Goal: Information Seeking & Learning: Learn about a topic

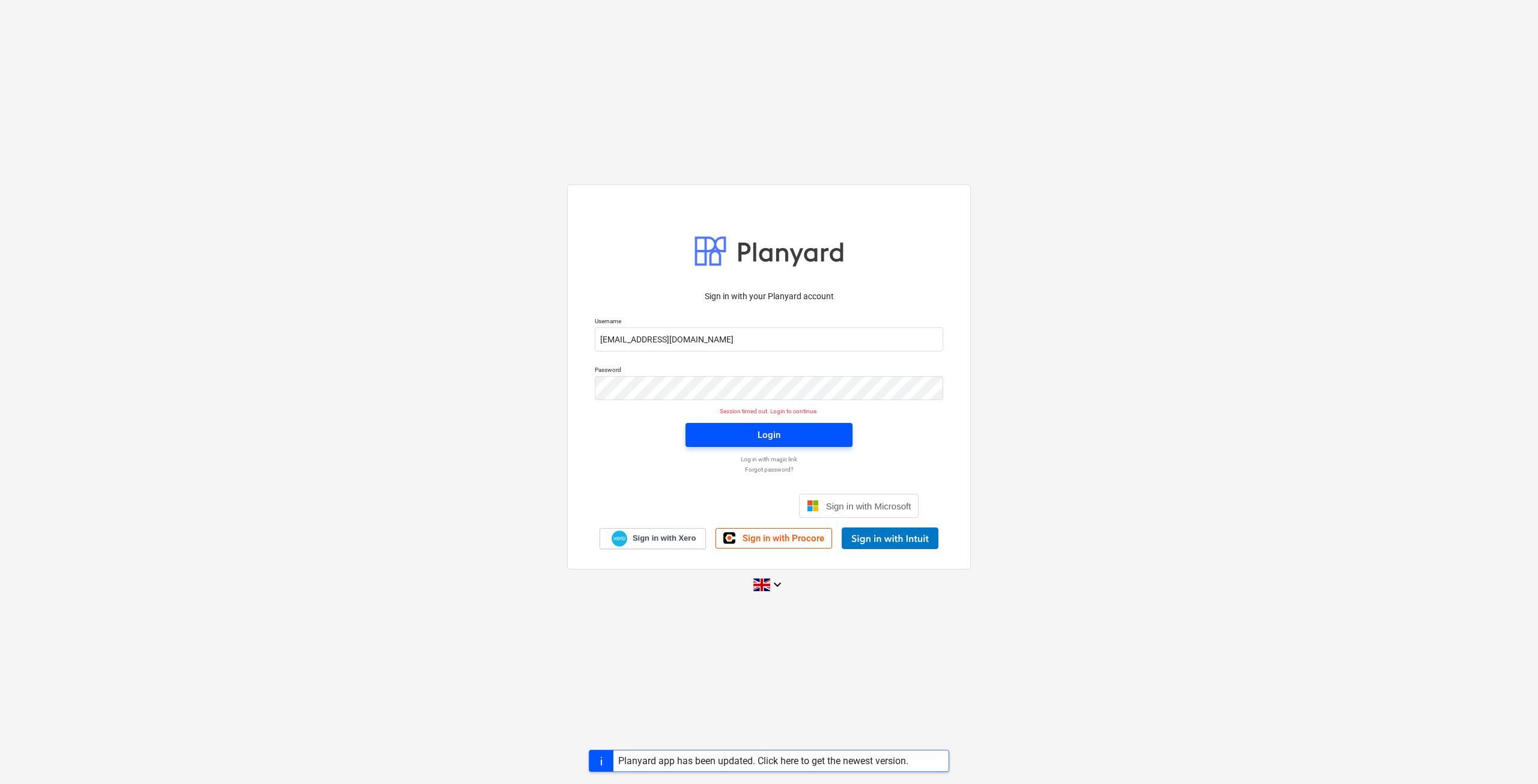
click at [815, 441] on span "Login" at bounding box center [768, 435] width 138 height 15
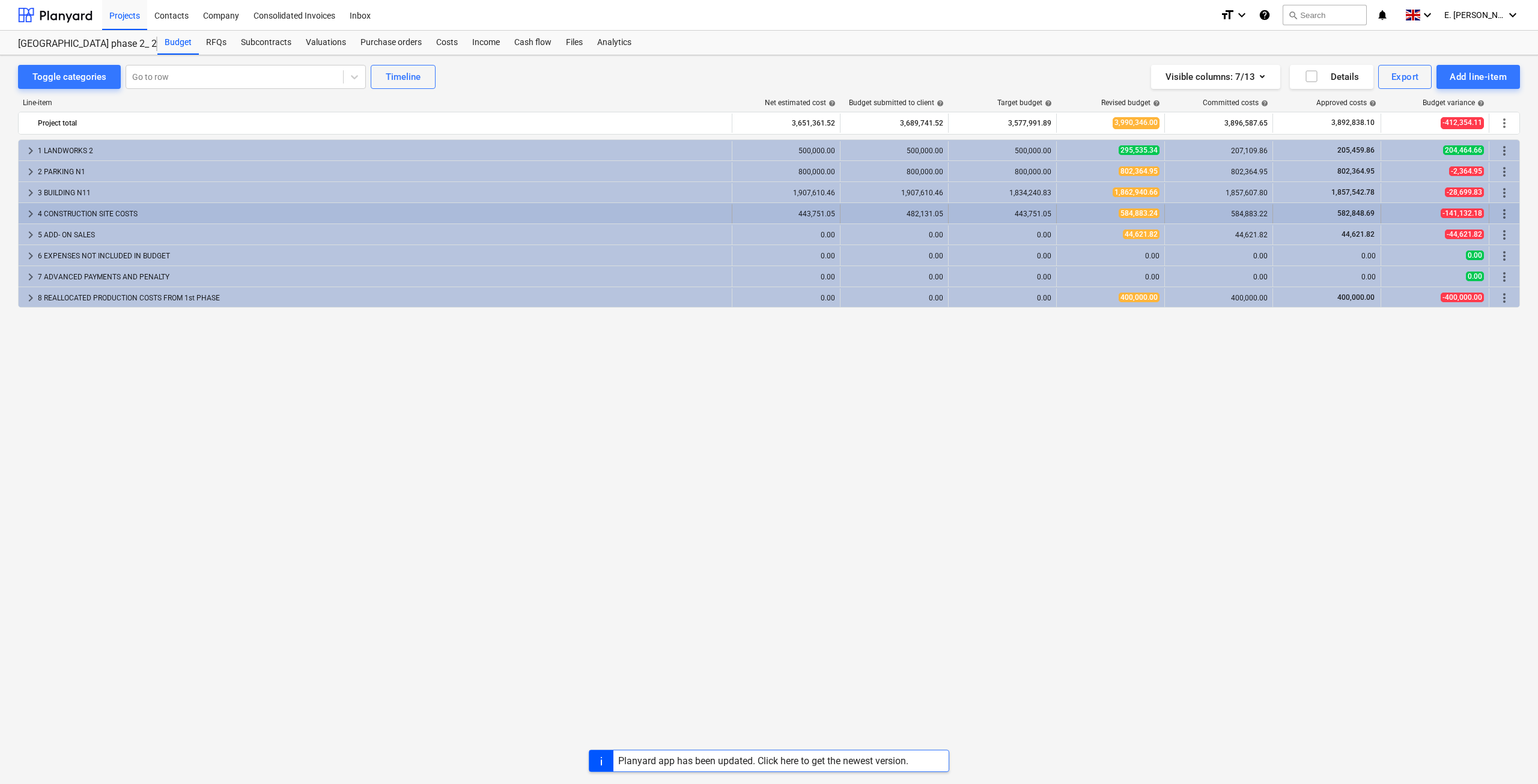
click at [210, 218] on div "4 CONSTRUCTION SITE COSTS" at bounding box center [383, 214] width 689 height 19
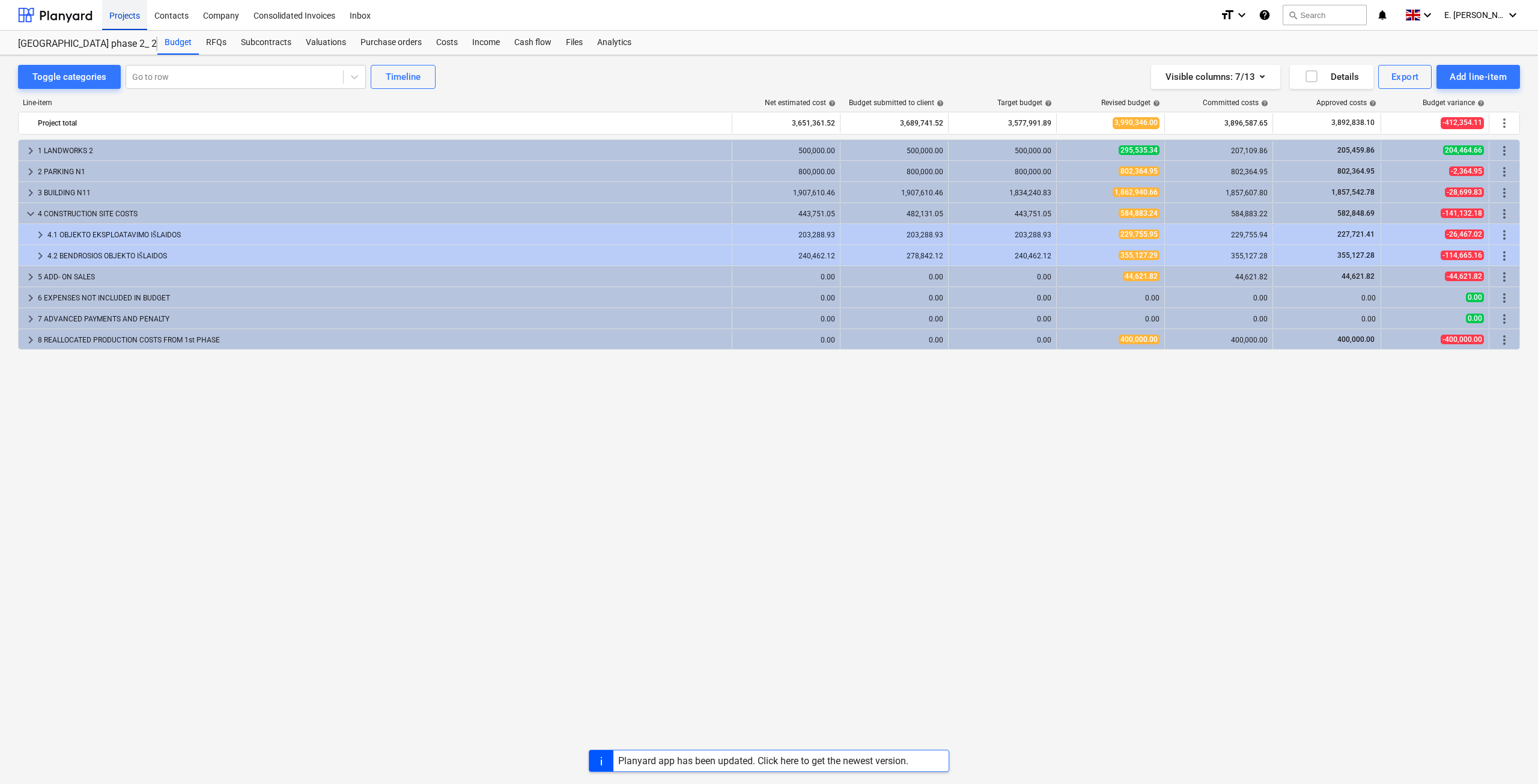
click at [122, 17] on div "Projects" at bounding box center [124, 14] width 45 height 31
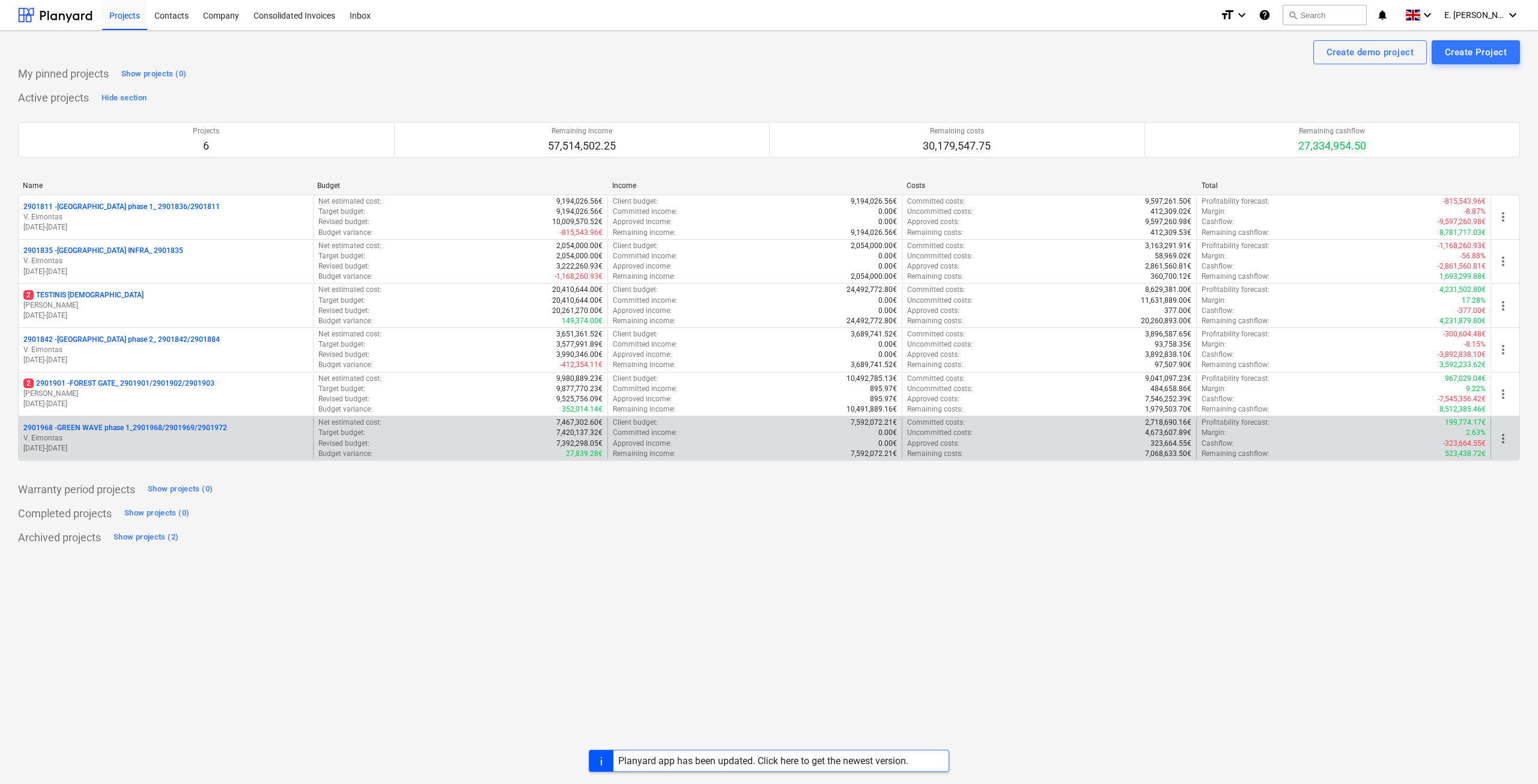
click at [165, 427] on p "2901968 - GREEN WAVE phase 1_2901968/2901969/2901972" at bounding box center [125, 427] width 203 height 10
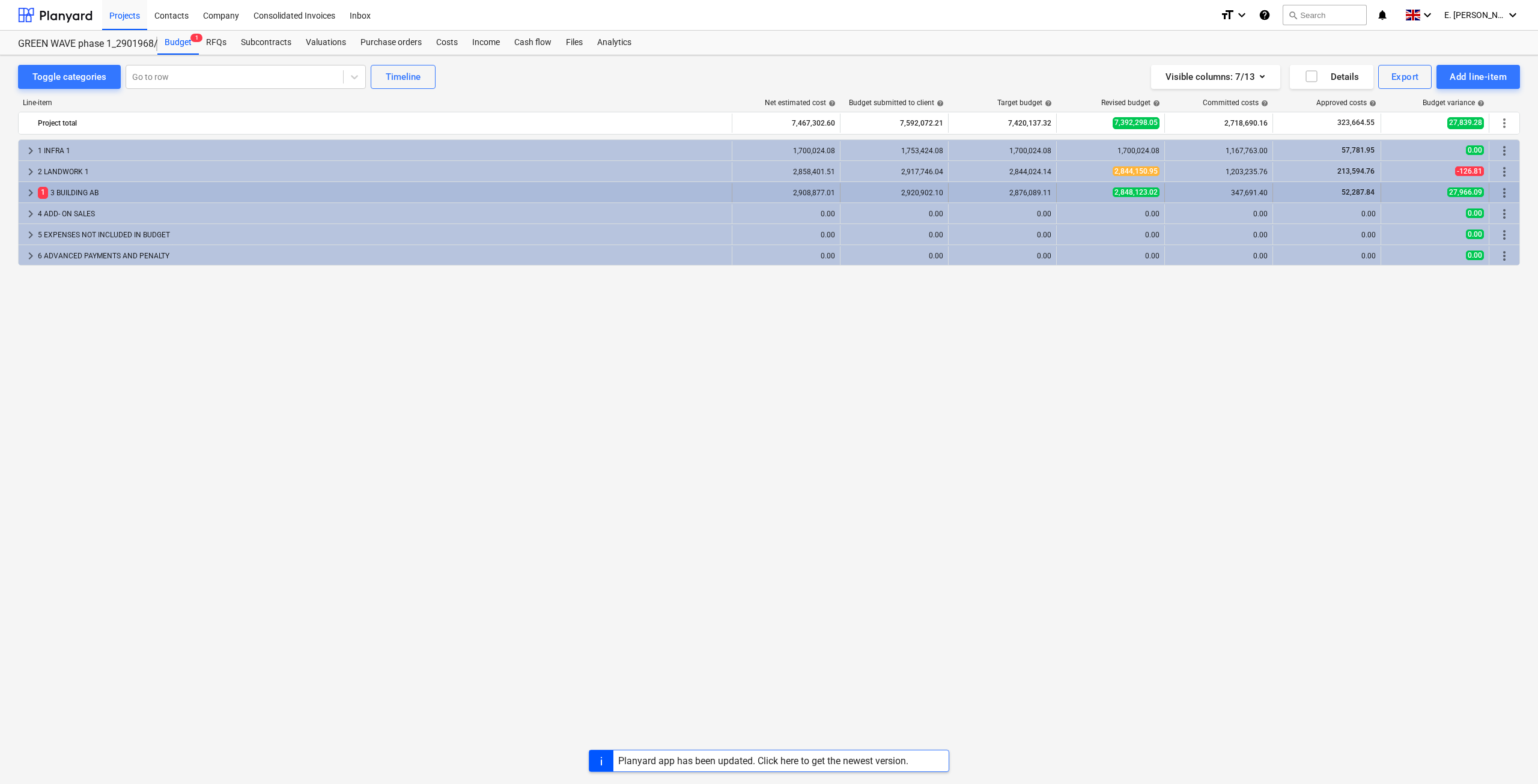
click at [139, 192] on div "1 3 BUILDING AB" at bounding box center [383, 193] width 689 height 19
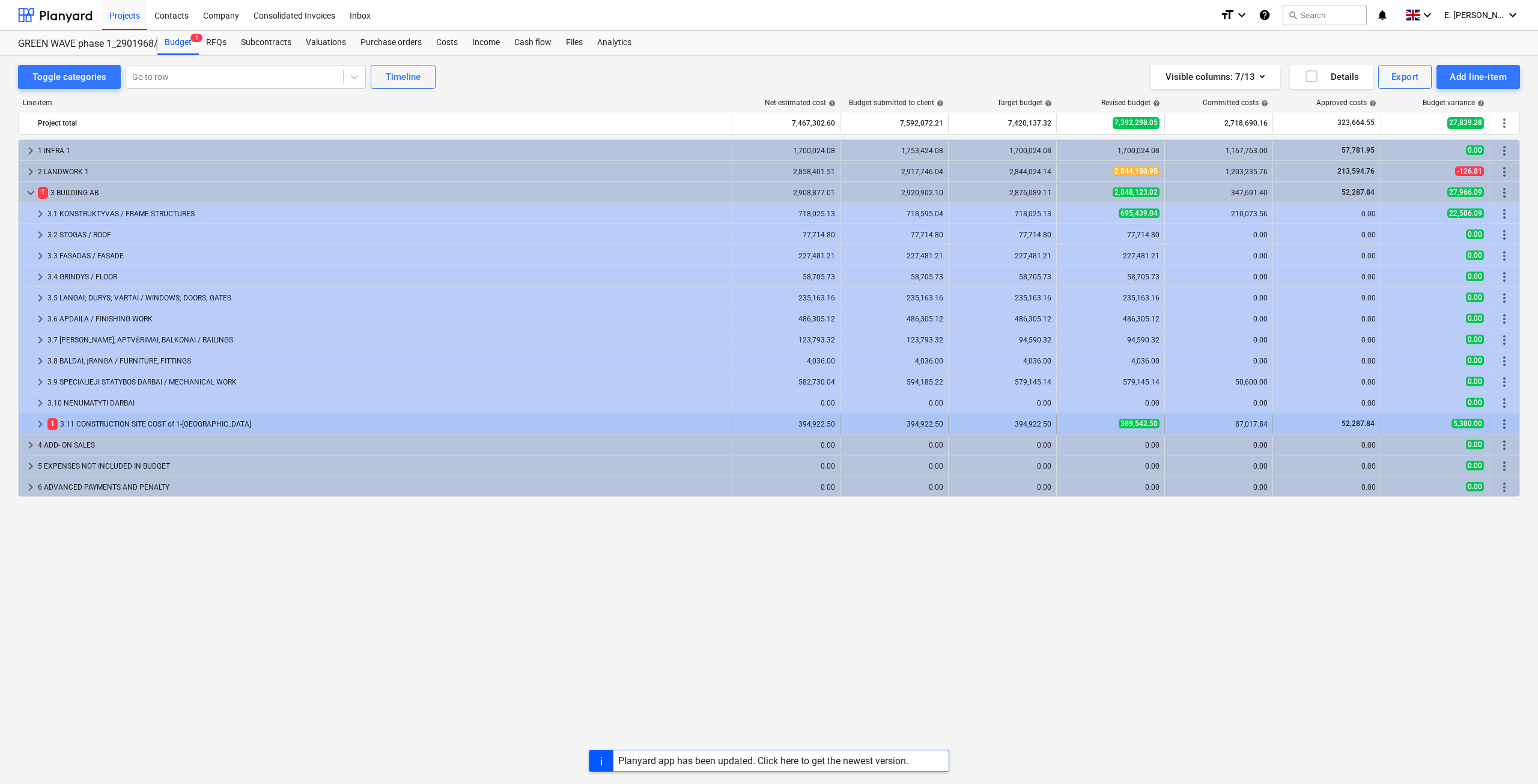
click at [283, 428] on div "1 3.11 CONSTRUCTION SITE COST of 1-[GEOGRAPHIC_DATA]" at bounding box center [387, 423] width 679 height 19
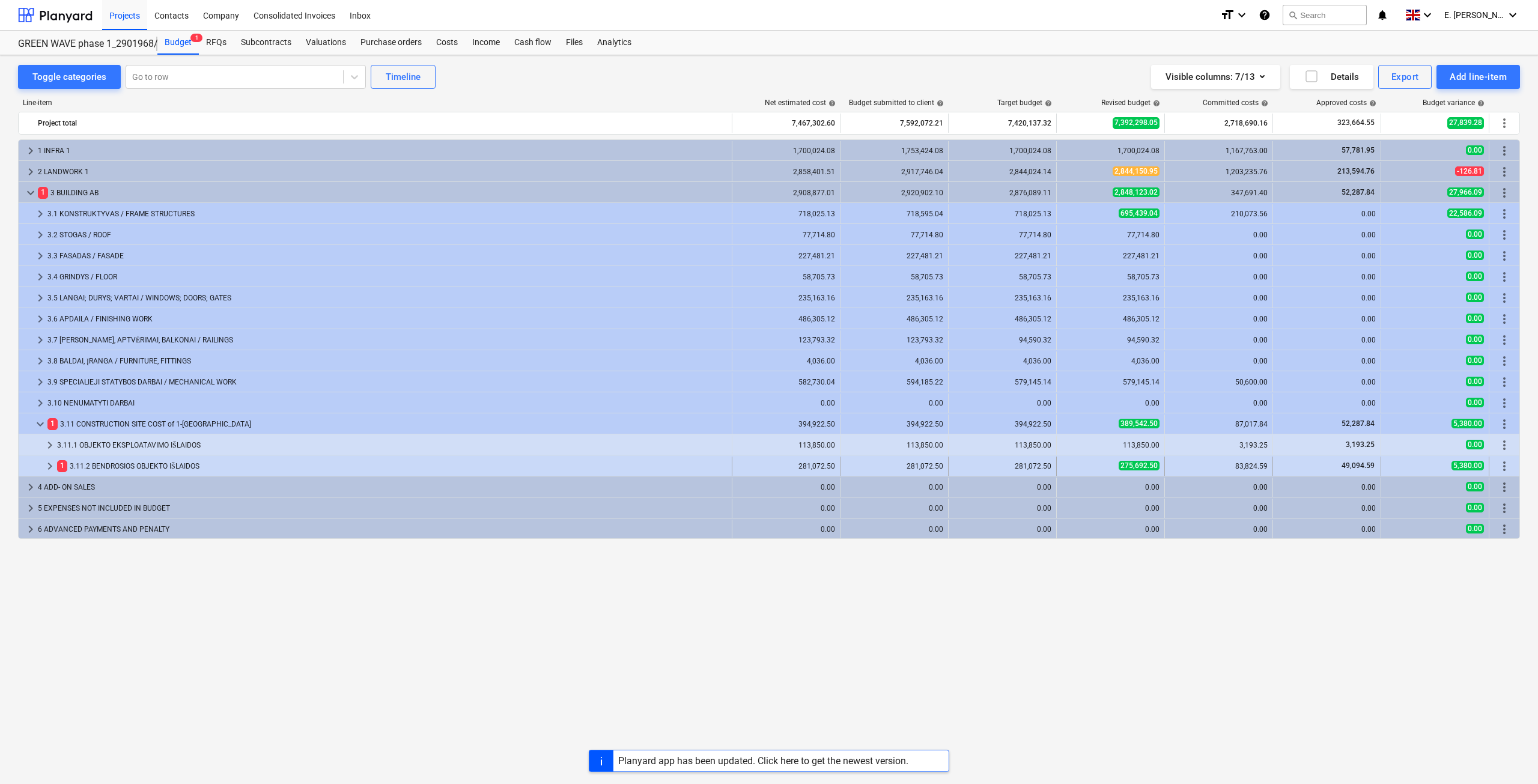
click at [267, 466] on div "1 3.11.2 BENDROSIOS OBJEKTO IŠLAIDOS" at bounding box center [392, 465] width 670 height 19
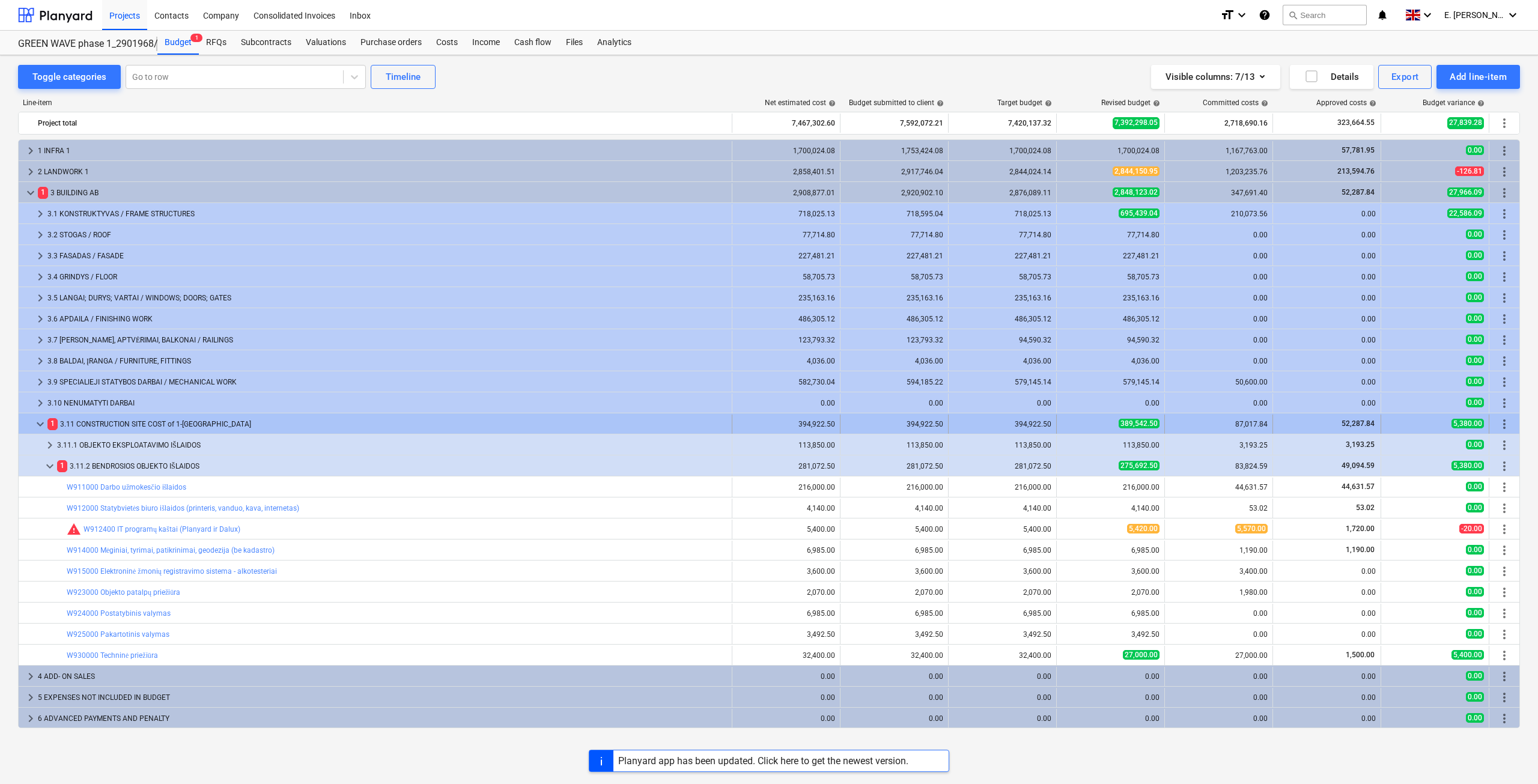
click at [212, 421] on div "1 3.11 CONSTRUCTION SITE COST of 1-[GEOGRAPHIC_DATA]" at bounding box center [387, 423] width 679 height 19
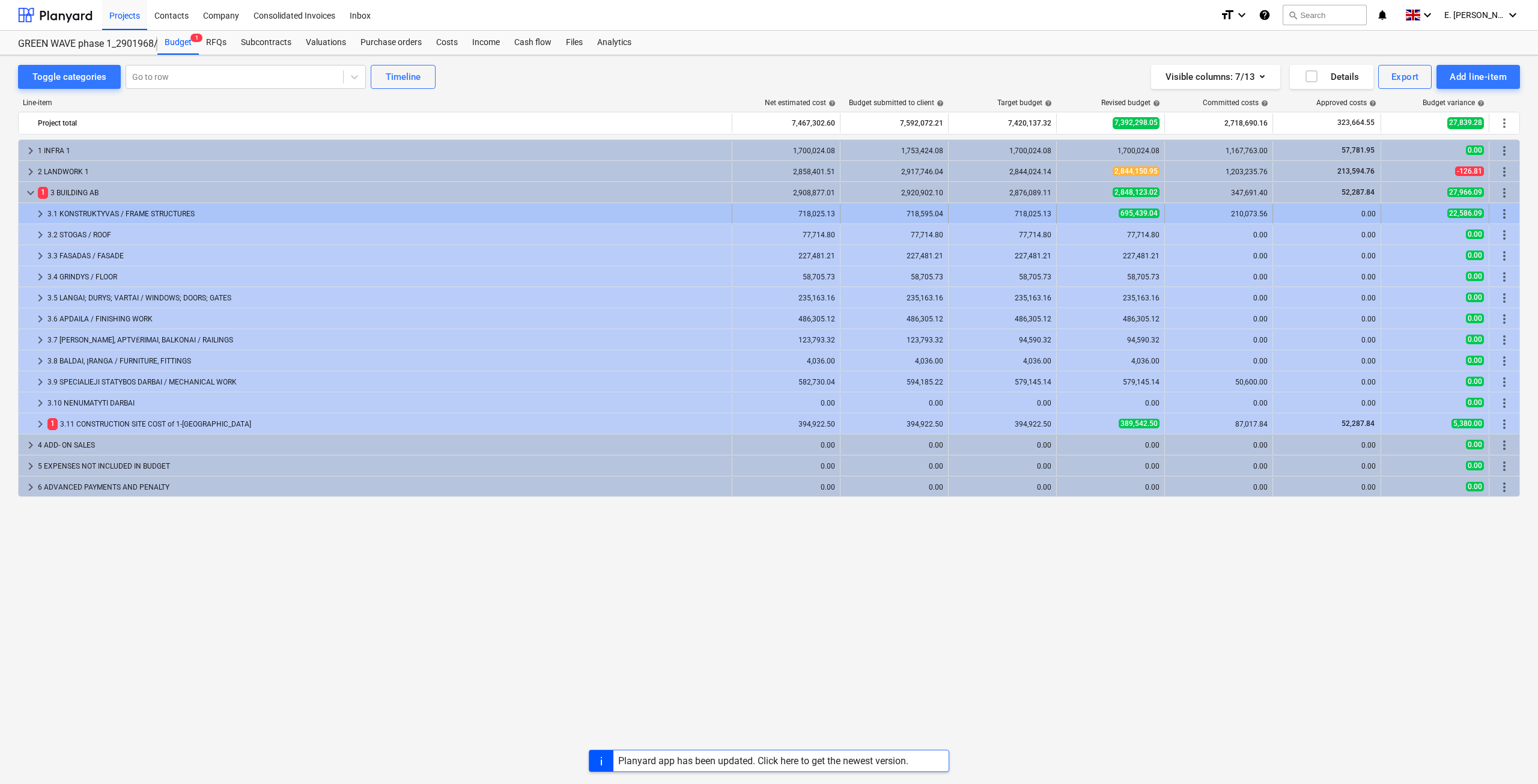
click at [273, 210] on div "3.1 KONSTRUKTYVAS / FRAME STRUCTURES" at bounding box center [387, 214] width 679 height 19
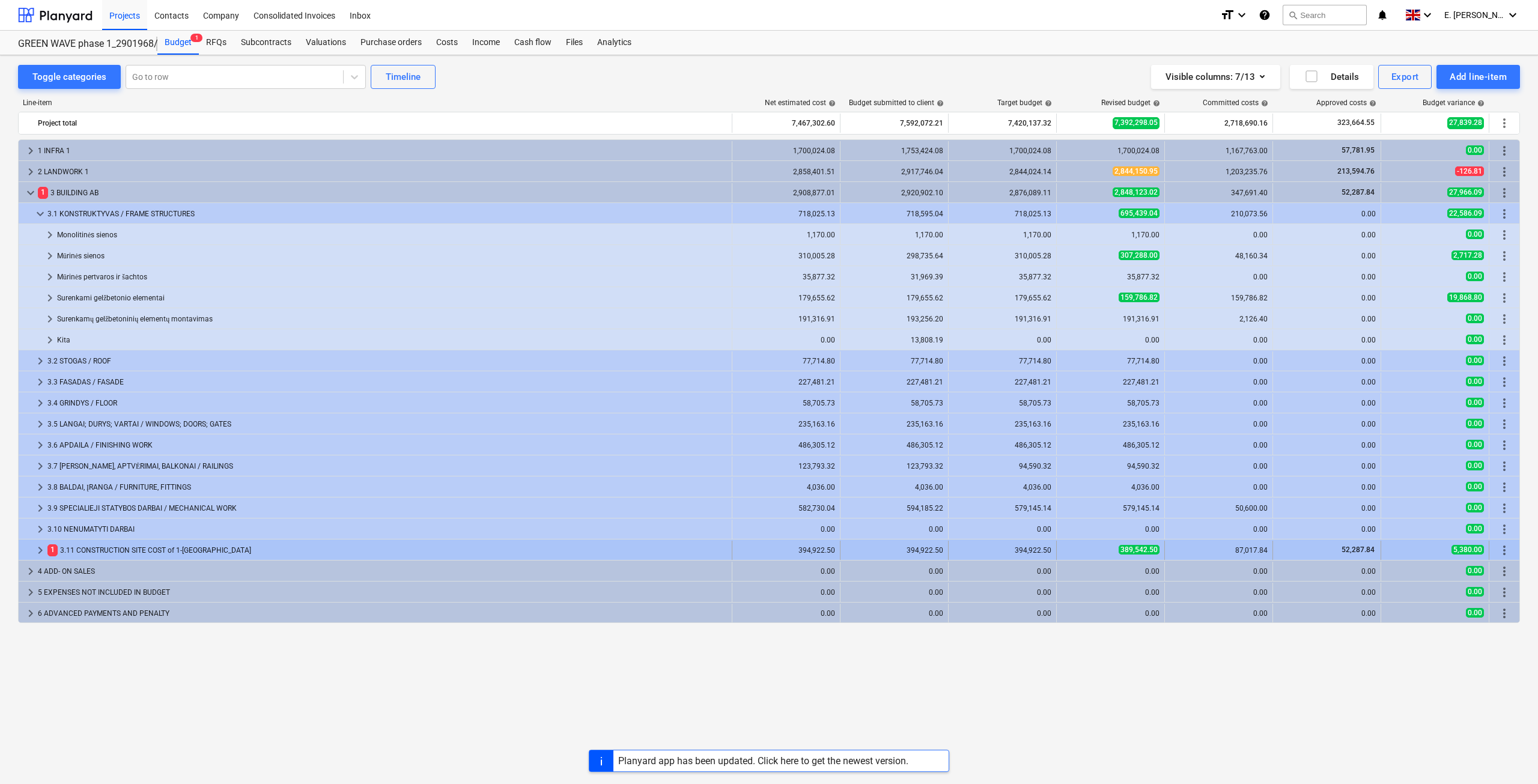
click at [158, 543] on div "1 3.11 CONSTRUCTION SITE COST of 1-[GEOGRAPHIC_DATA]" at bounding box center [387, 550] width 679 height 19
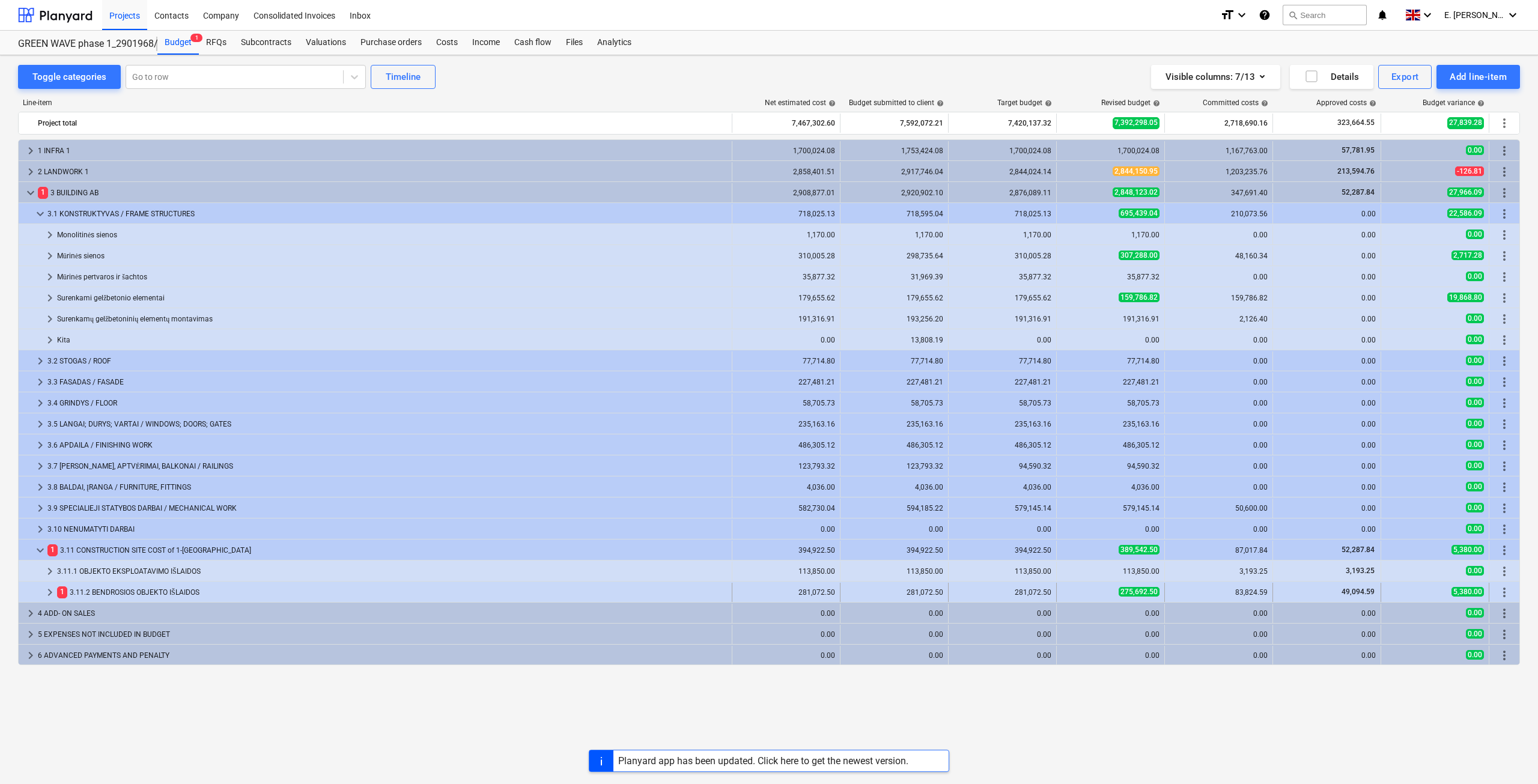
click at [129, 590] on div "1 3.11.2 BENDROSIOS OBJEKTO IŠLAIDOS" at bounding box center [392, 592] width 670 height 19
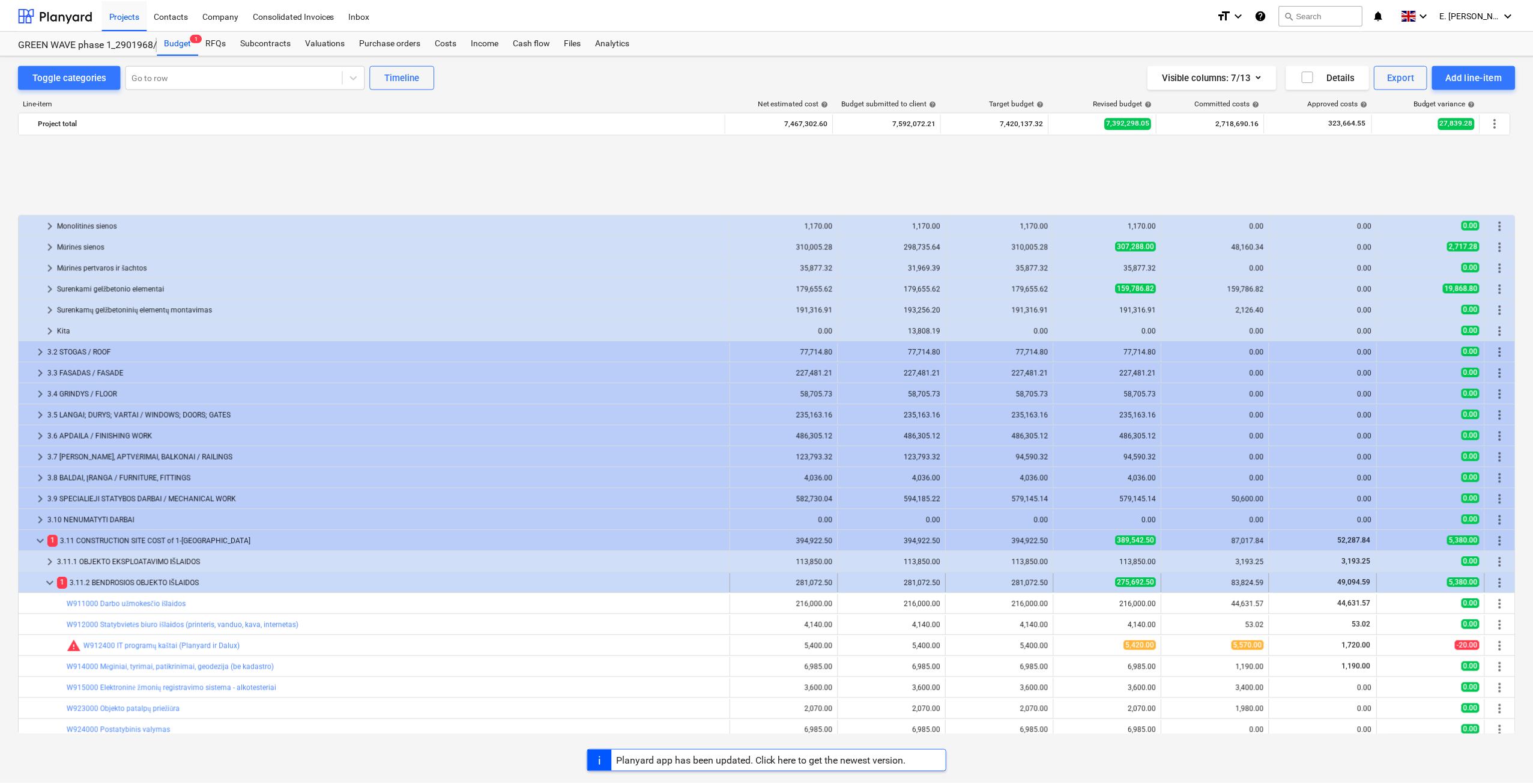
scroll to position [120, 0]
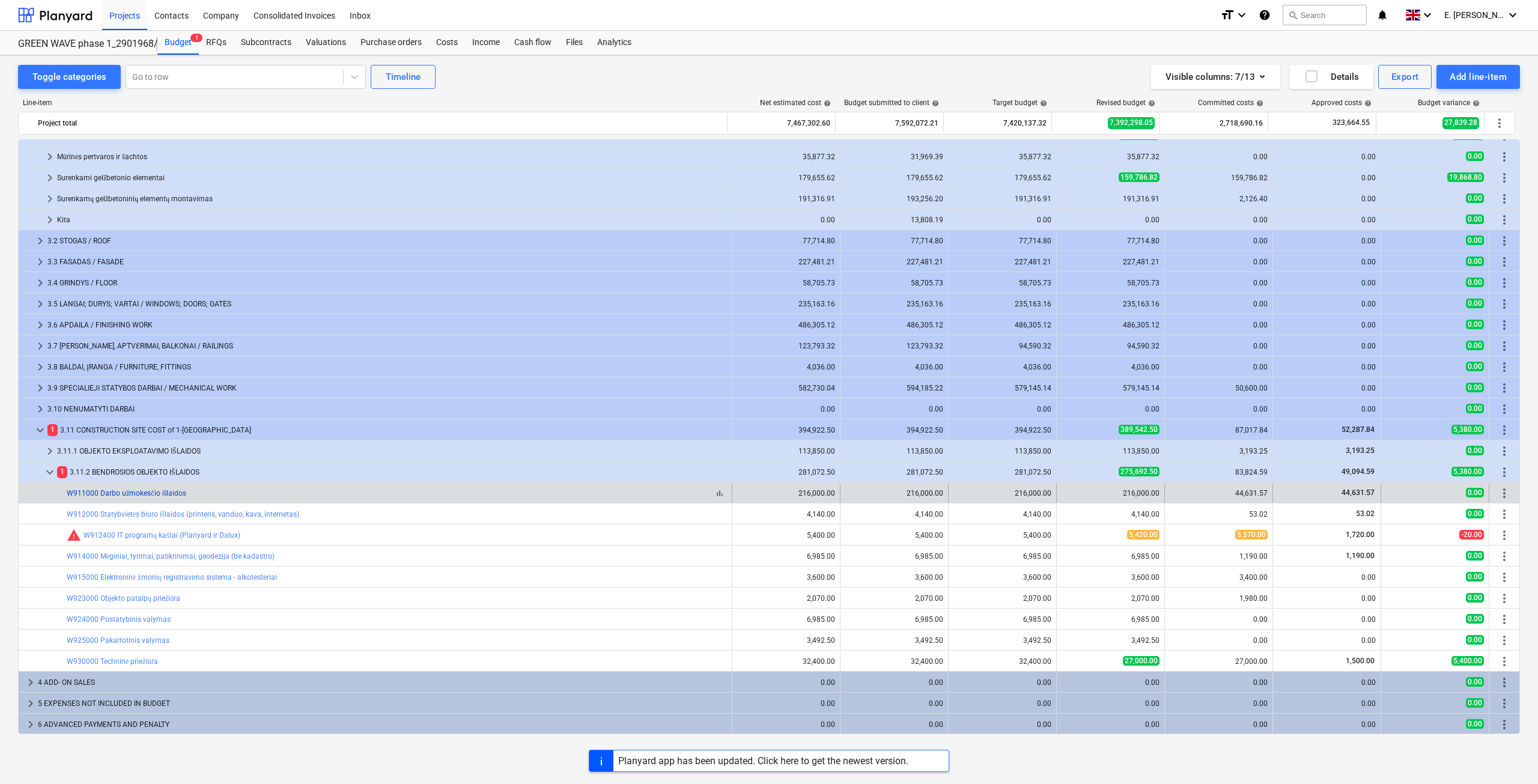
click at [150, 490] on link "W911000 Darbo užmokesčio išlaidos" at bounding box center [126, 492] width 119 height 9
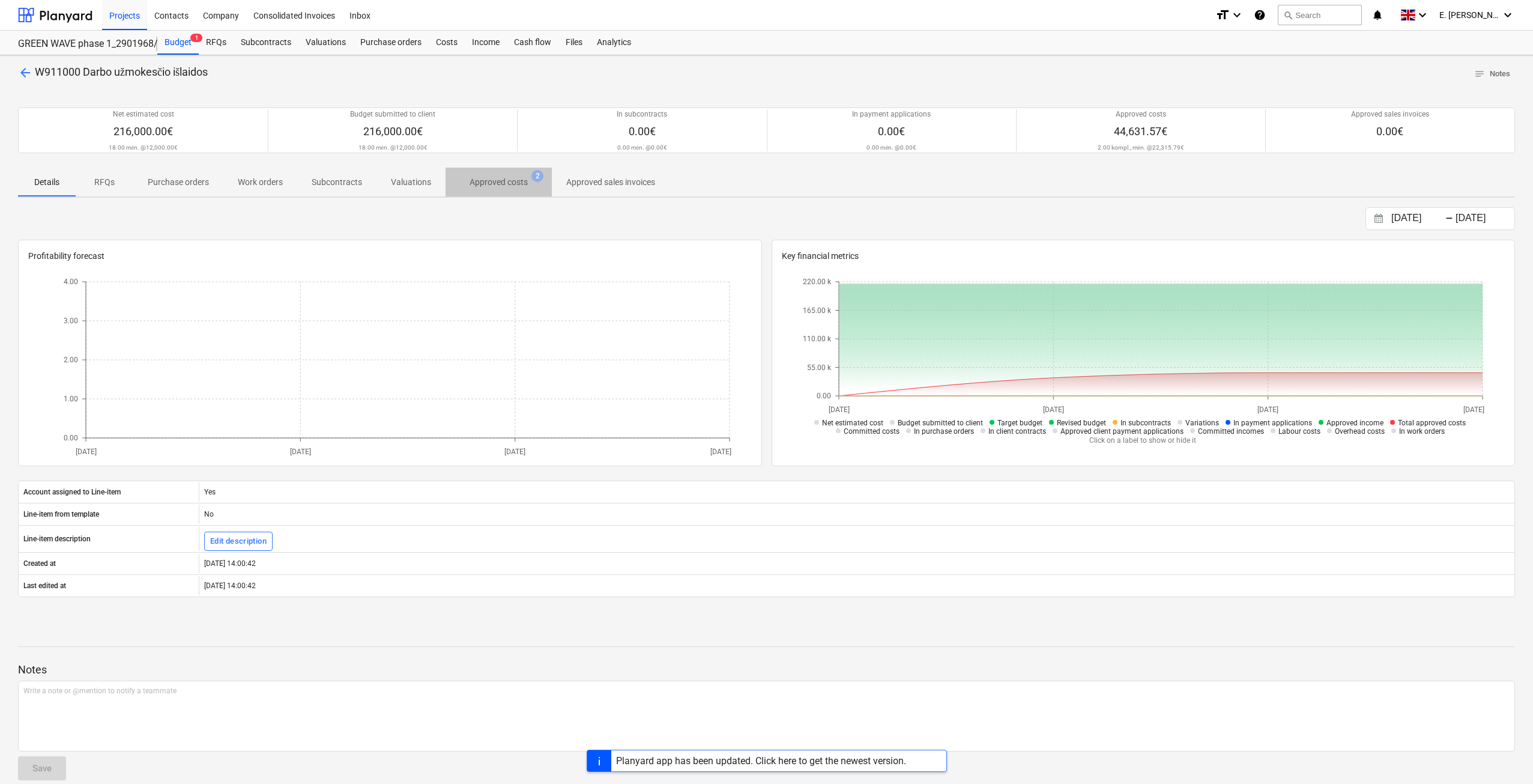
click at [487, 184] on p "Approved costs" at bounding box center [498, 181] width 58 height 12
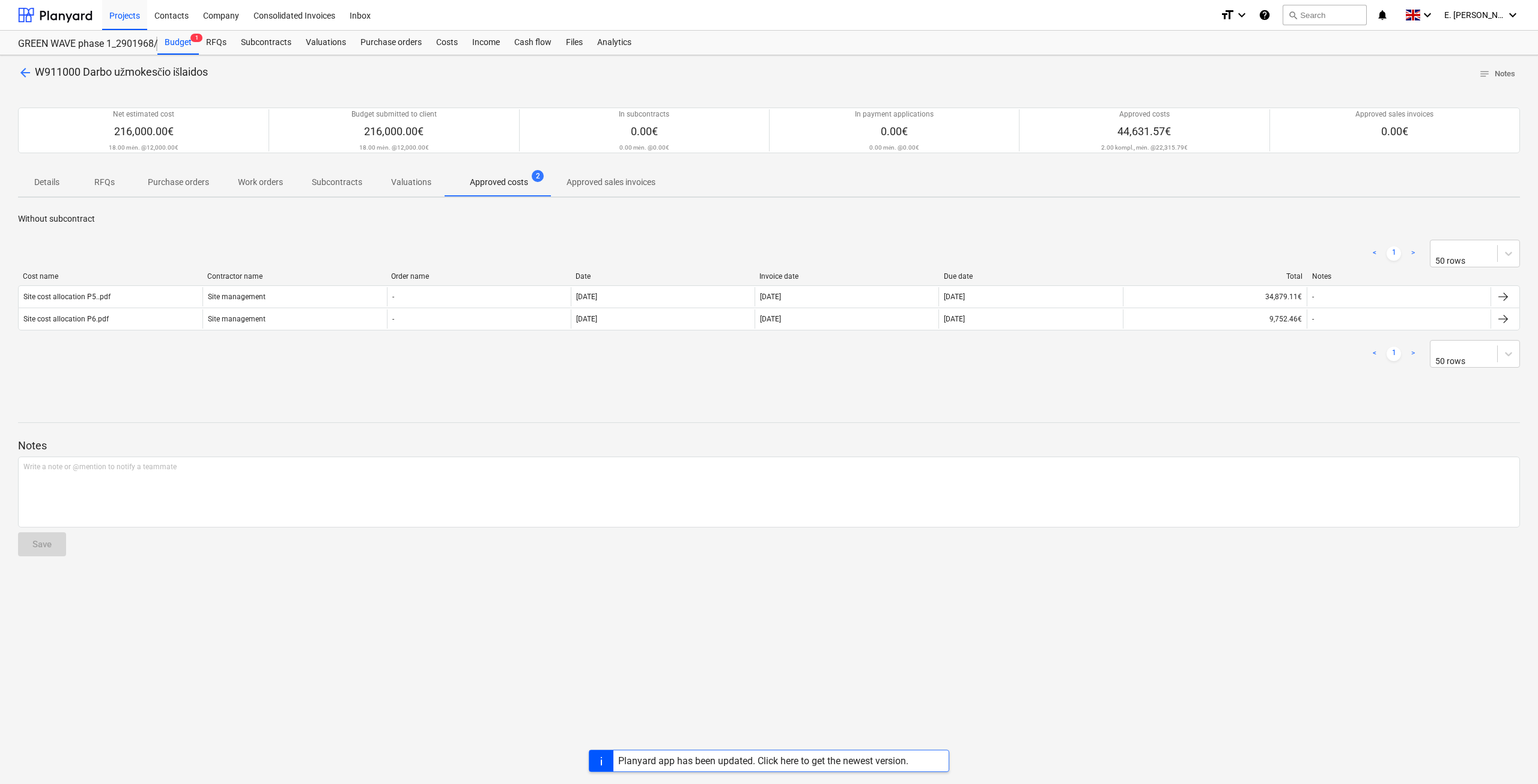
click at [21, 70] on span "arrow_back" at bounding box center [25, 72] width 14 height 14
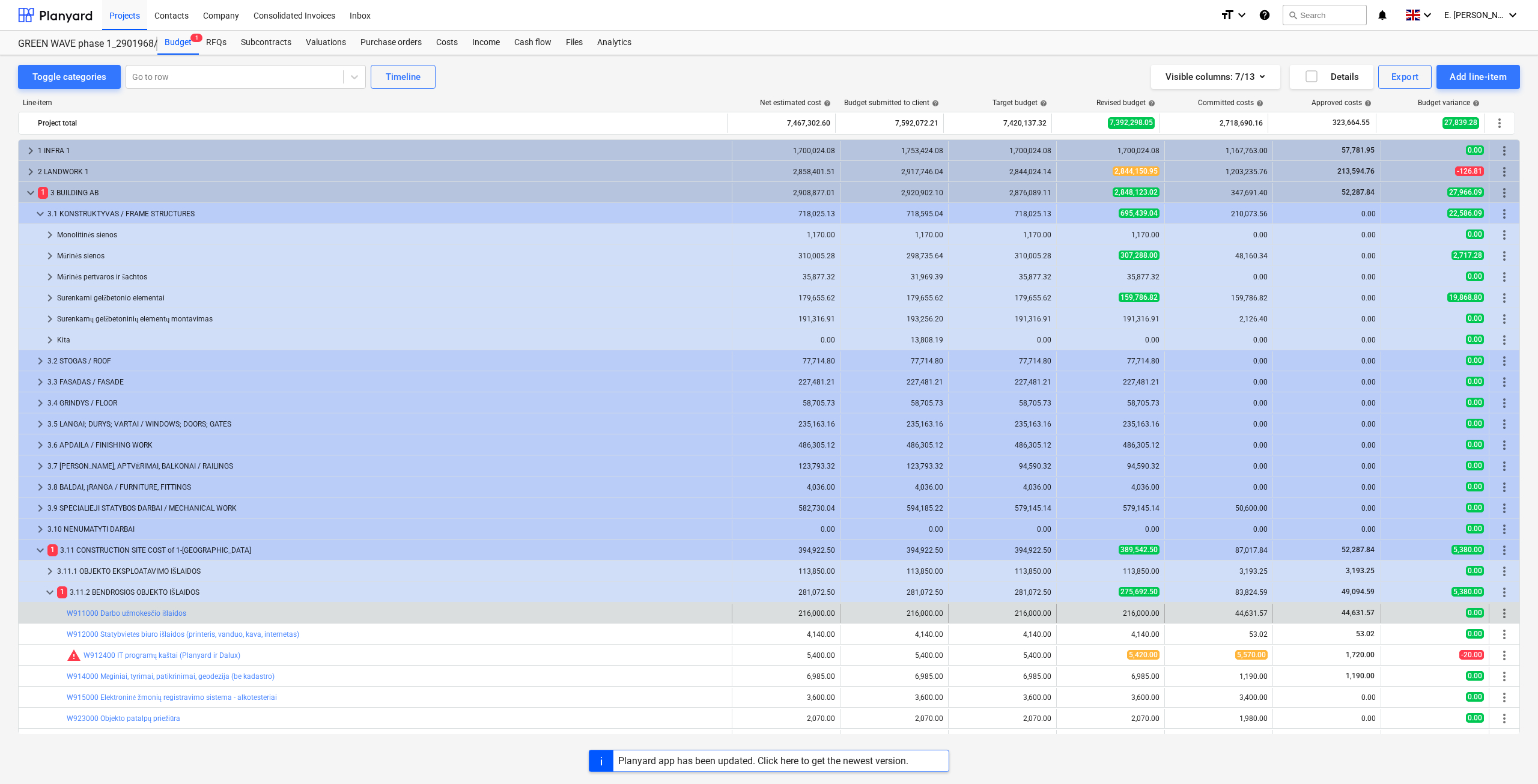
scroll to position [120, 0]
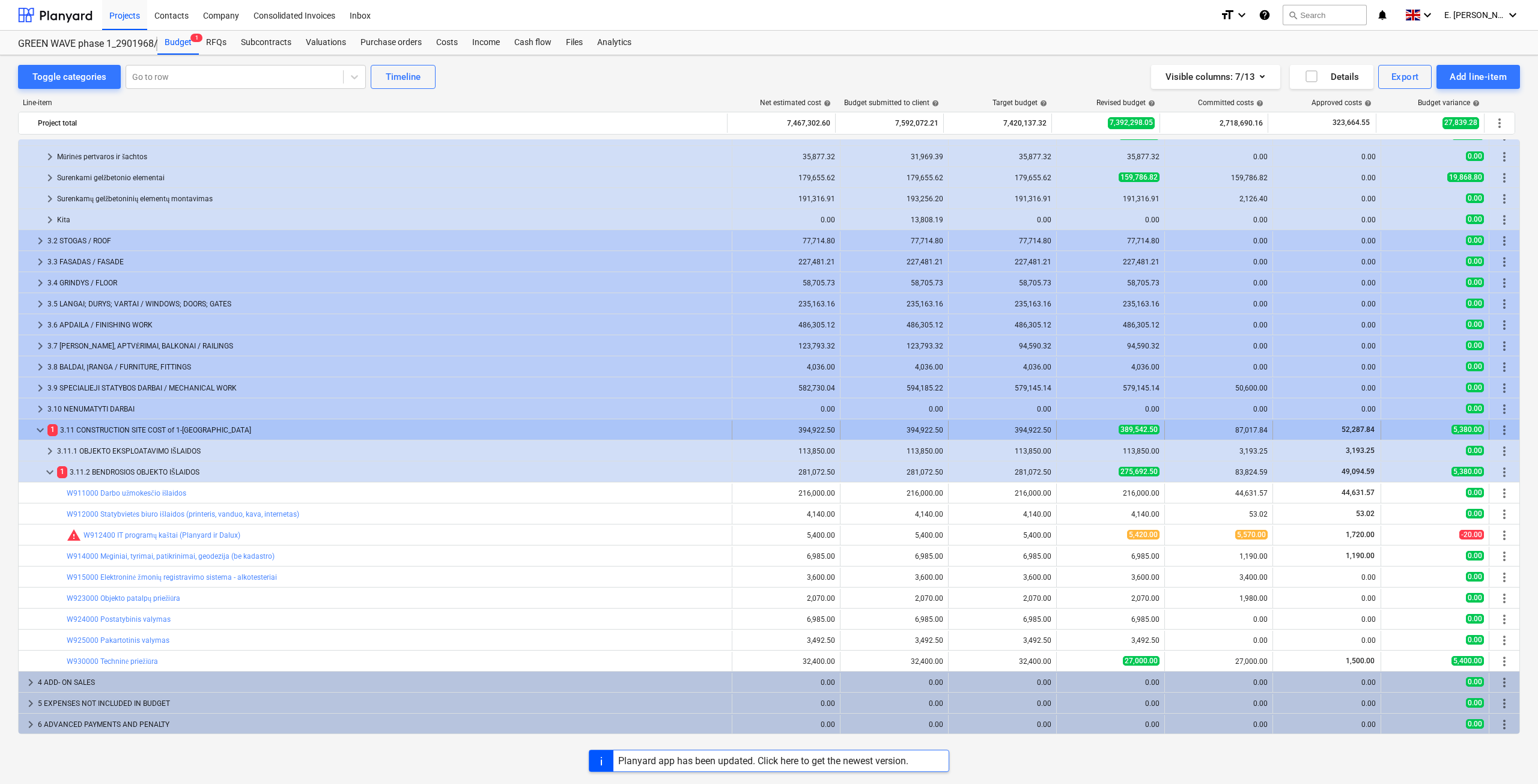
click at [34, 425] on span "keyboard_arrow_down" at bounding box center [40, 429] width 14 height 14
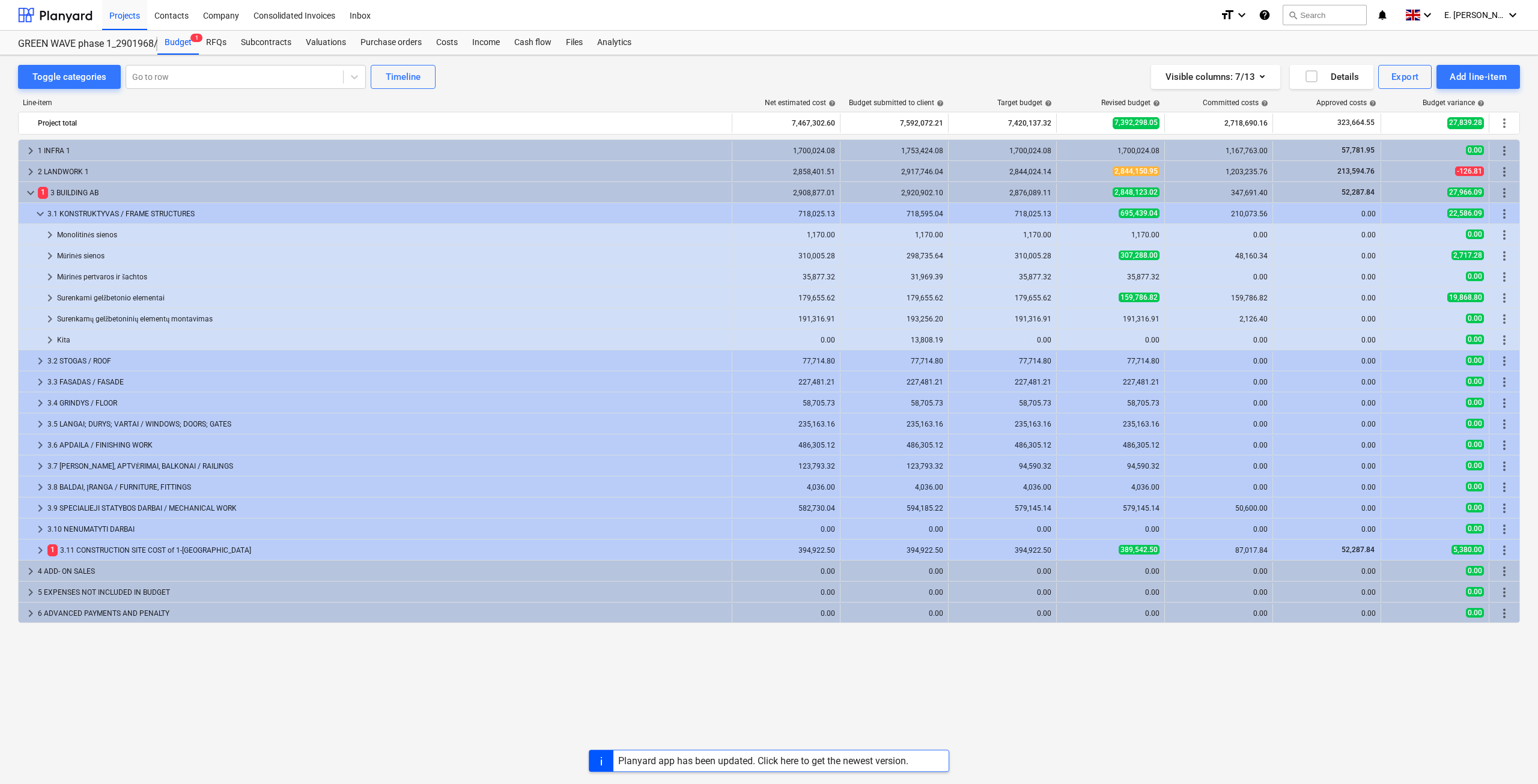
scroll to position [0, 0]
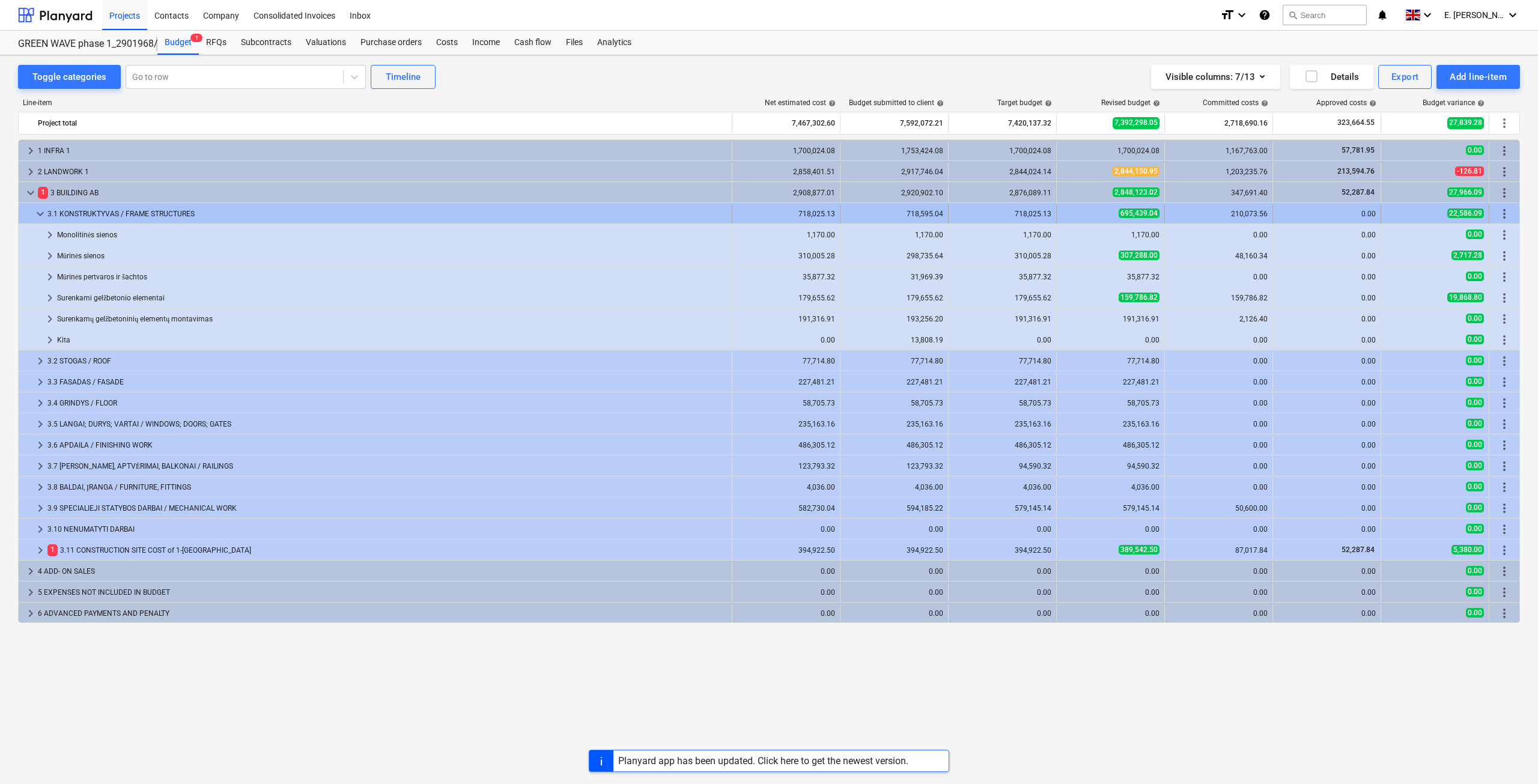
click at [33, 212] on span "keyboard_arrow_down" at bounding box center [40, 214] width 14 height 14
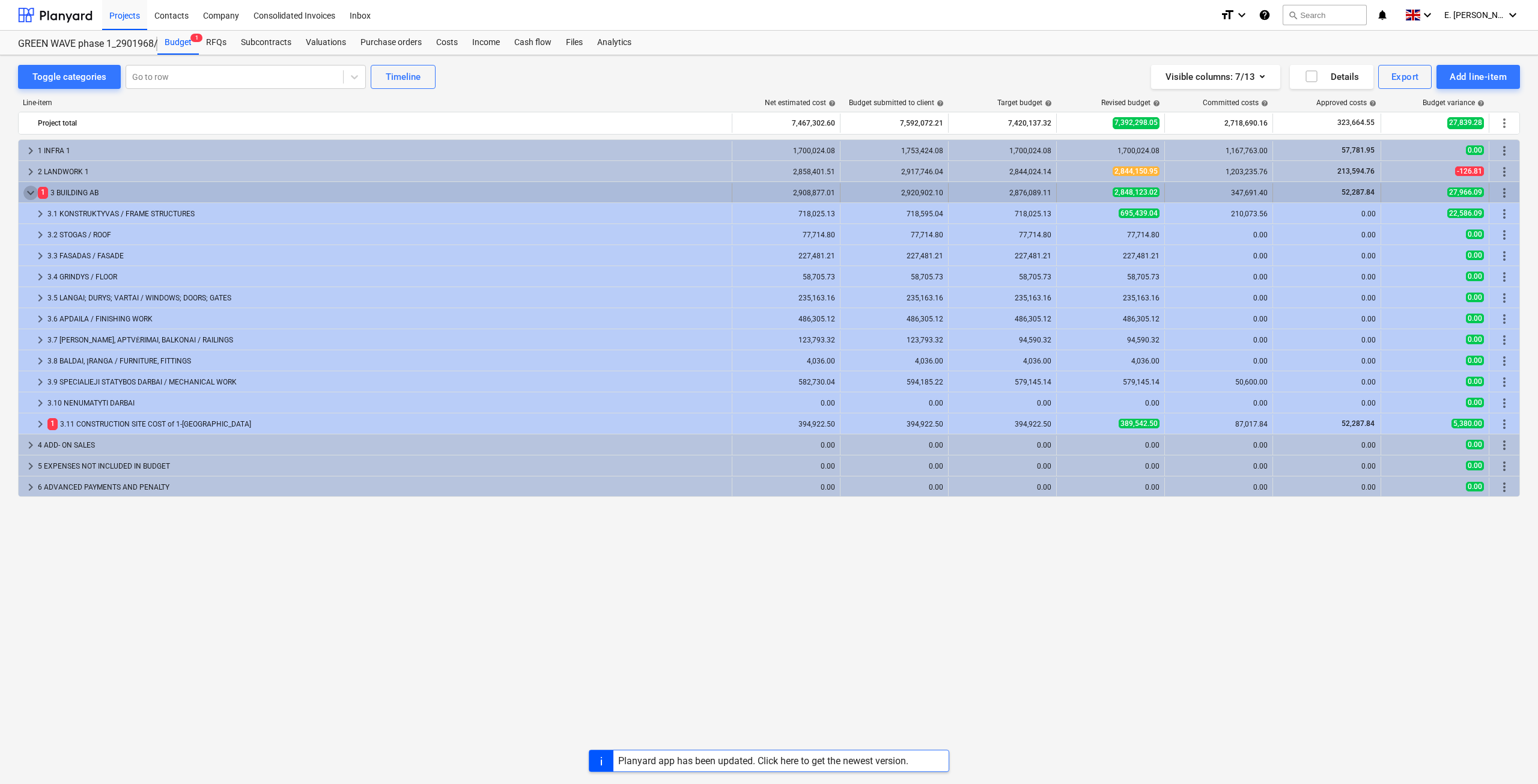
click at [34, 196] on span "keyboard_arrow_down" at bounding box center [31, 193] width 14 height 14
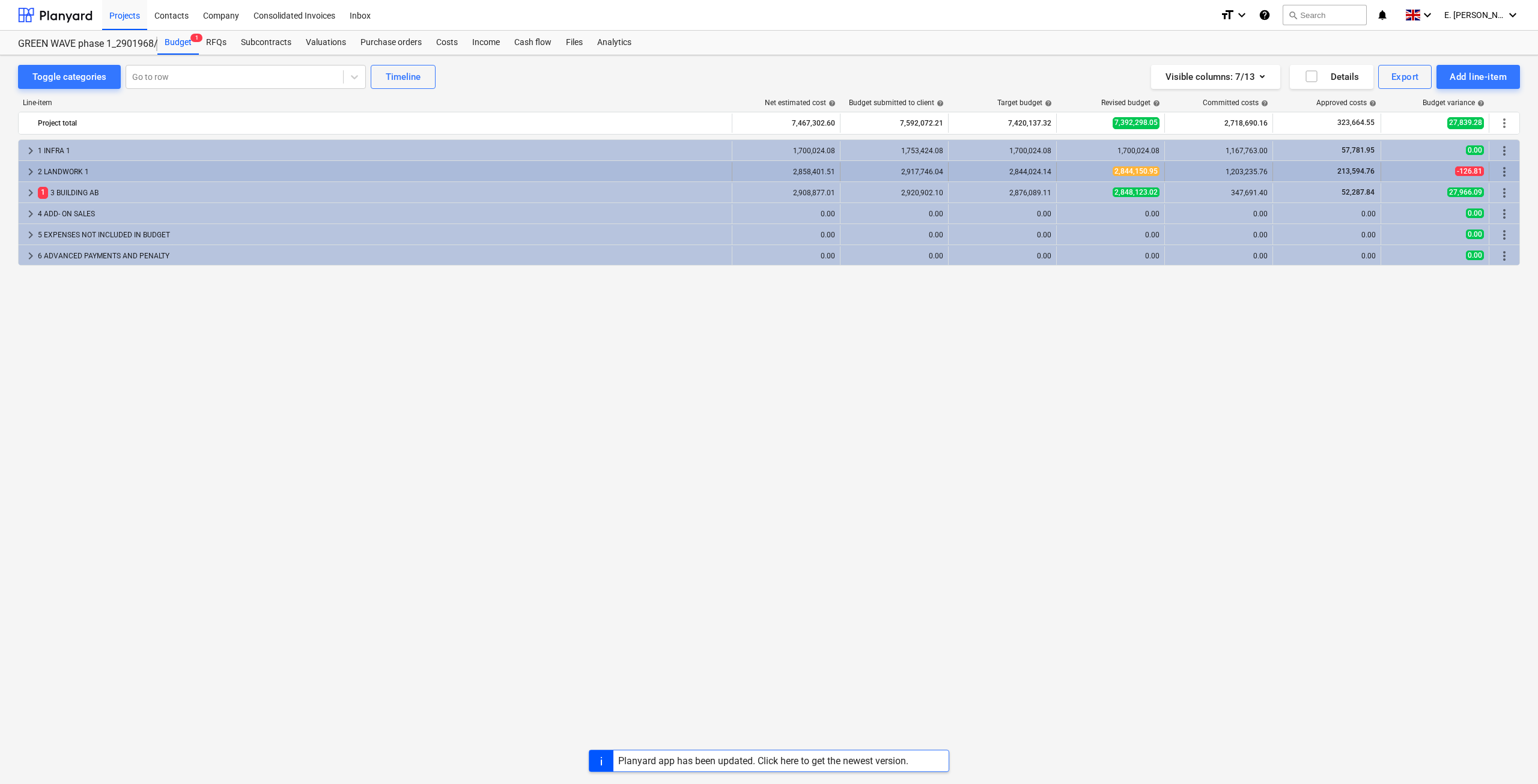
click at [101, 168] on div "2 LANDWORK 1" at bounding box center [383, 172] width 689 height 19
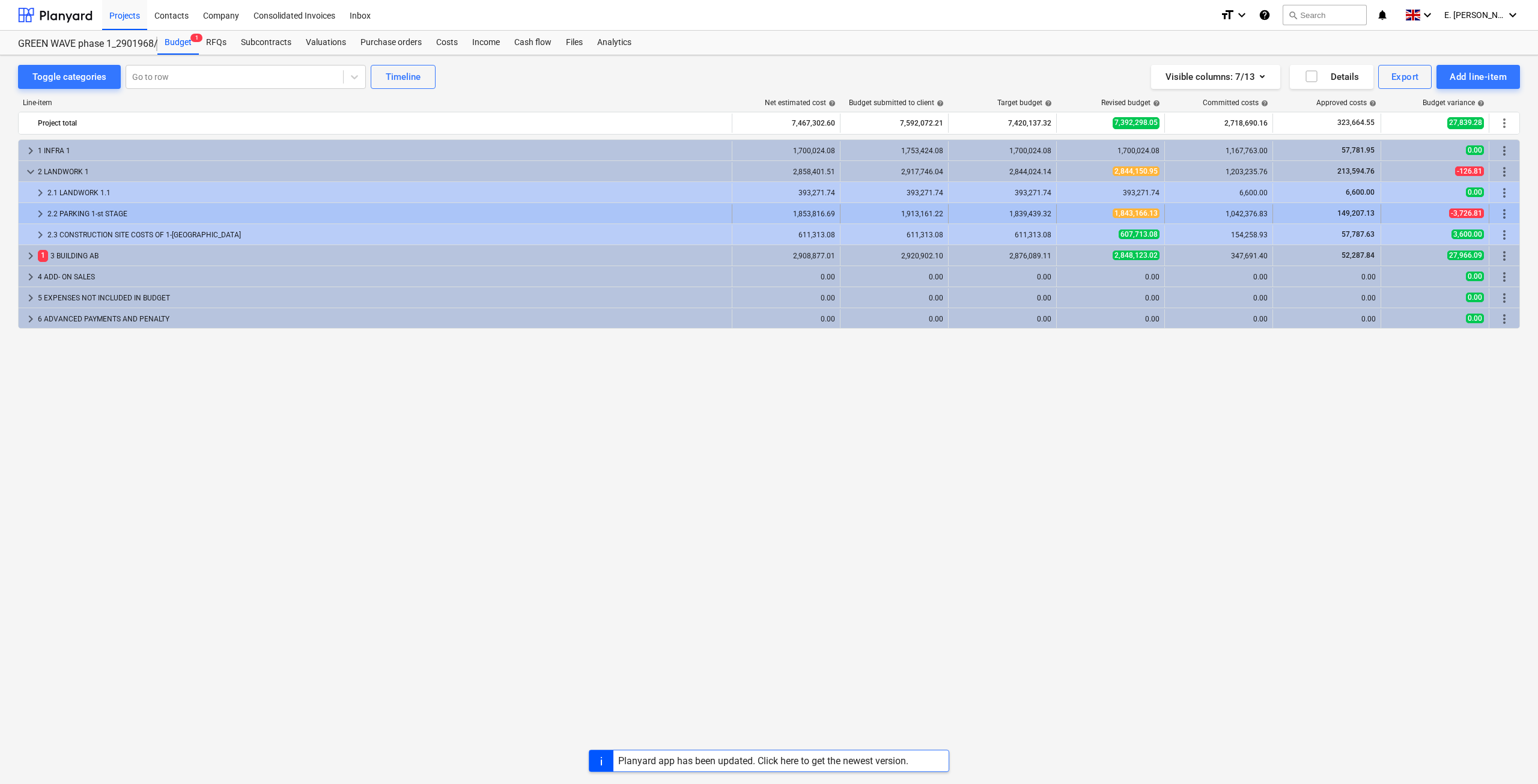
click at [228, 216] on div "2.2 PARKING 1-st STAGE" at bounding box center [387, 214] width 679 height 19
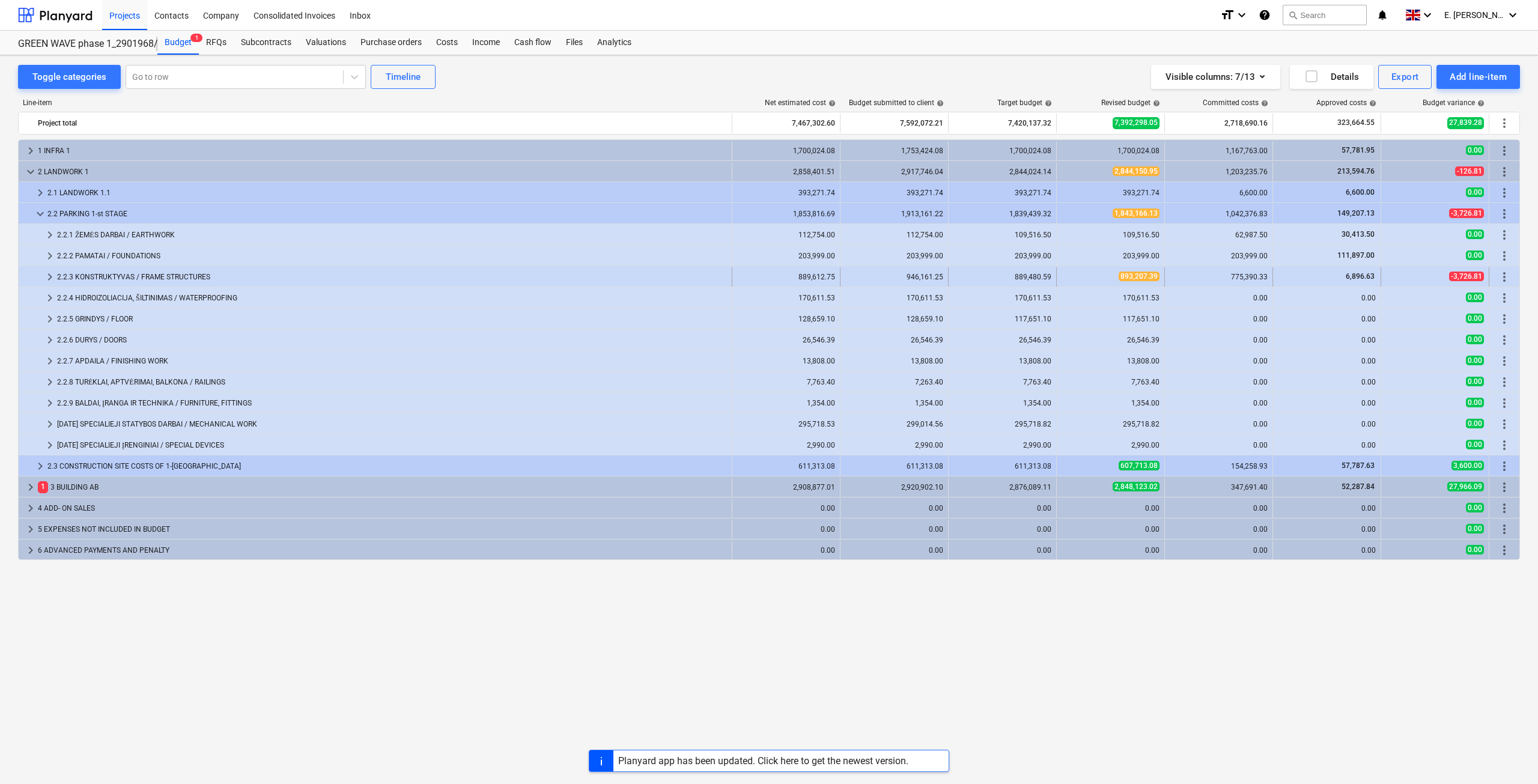
click at [284, 277] on div "2.2.3 KONSTRUKTYVAS / FRAME STRUCTURES" at bounding box center [392, 277] width 670 height 19
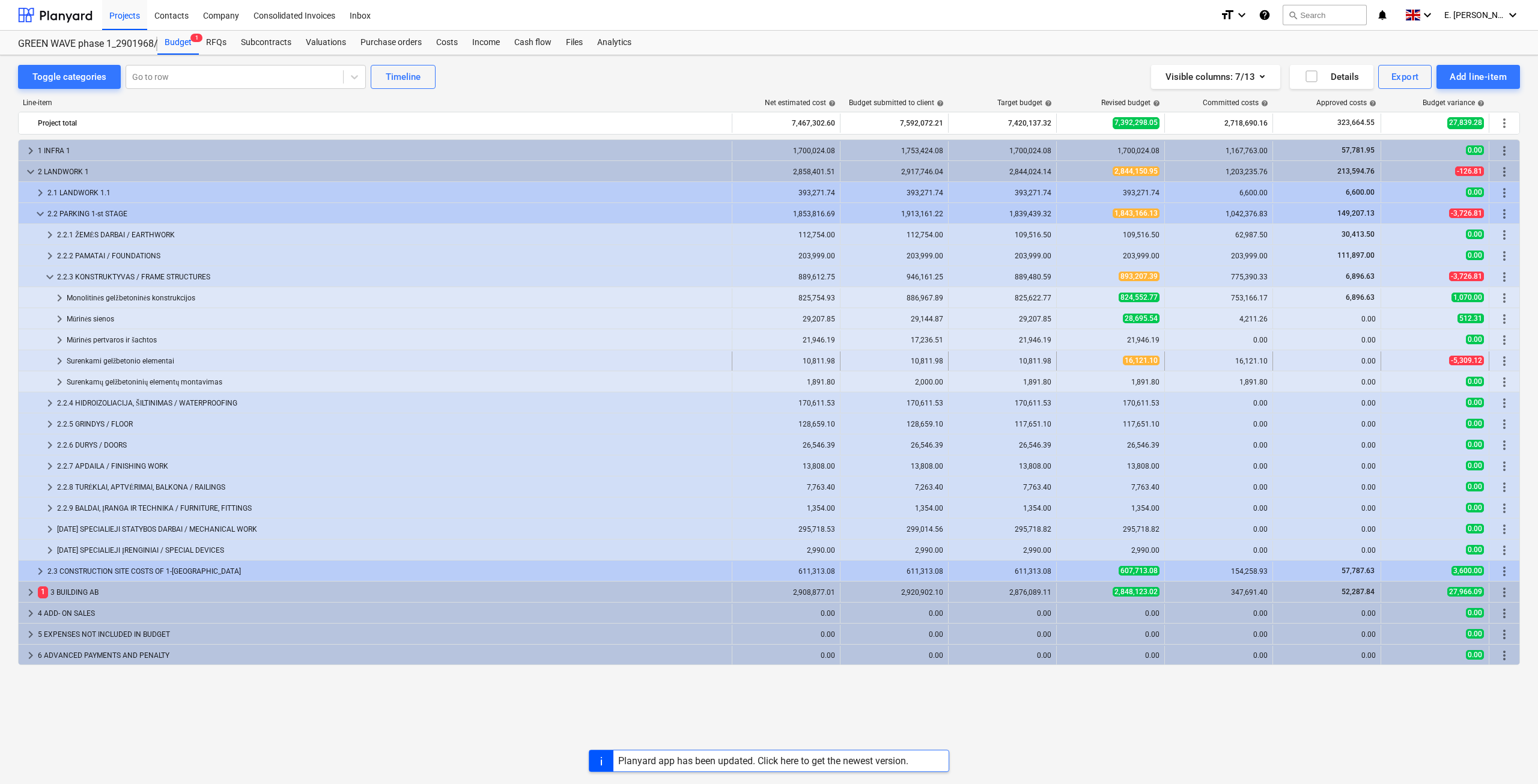
click at [254, 362] on div "Surenkami gelžbetonio elementai" at bounding box center [397, 361] width 660 height 19
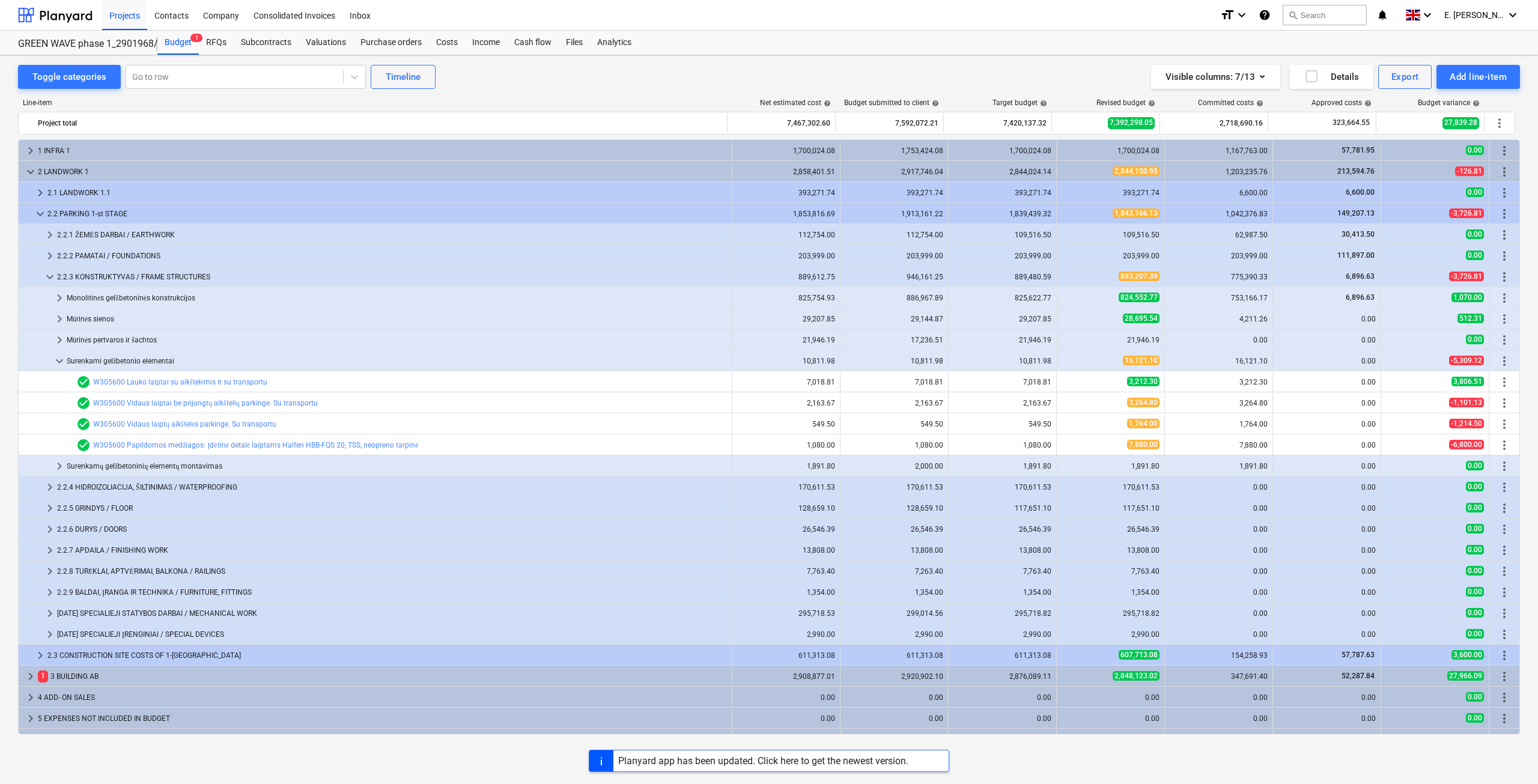
click at [254, 362] on div "Surenkami gelžbetonio elementai" at bounding box center [397, 361] width 660 height 19
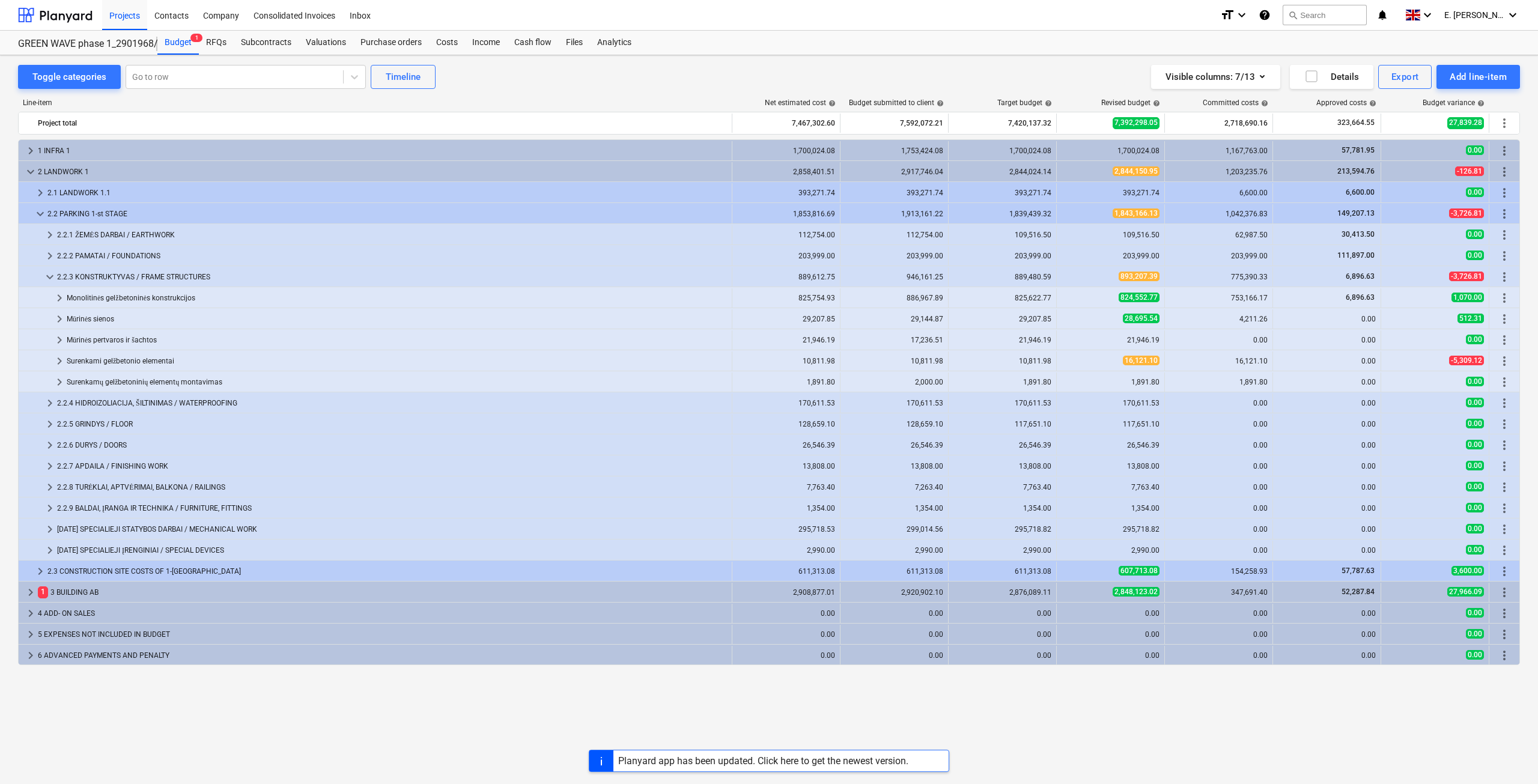
click at [254, 362] on div "Surenkami gelžbetonio elementai" at bounding box center [397, 361] width 660 height 19
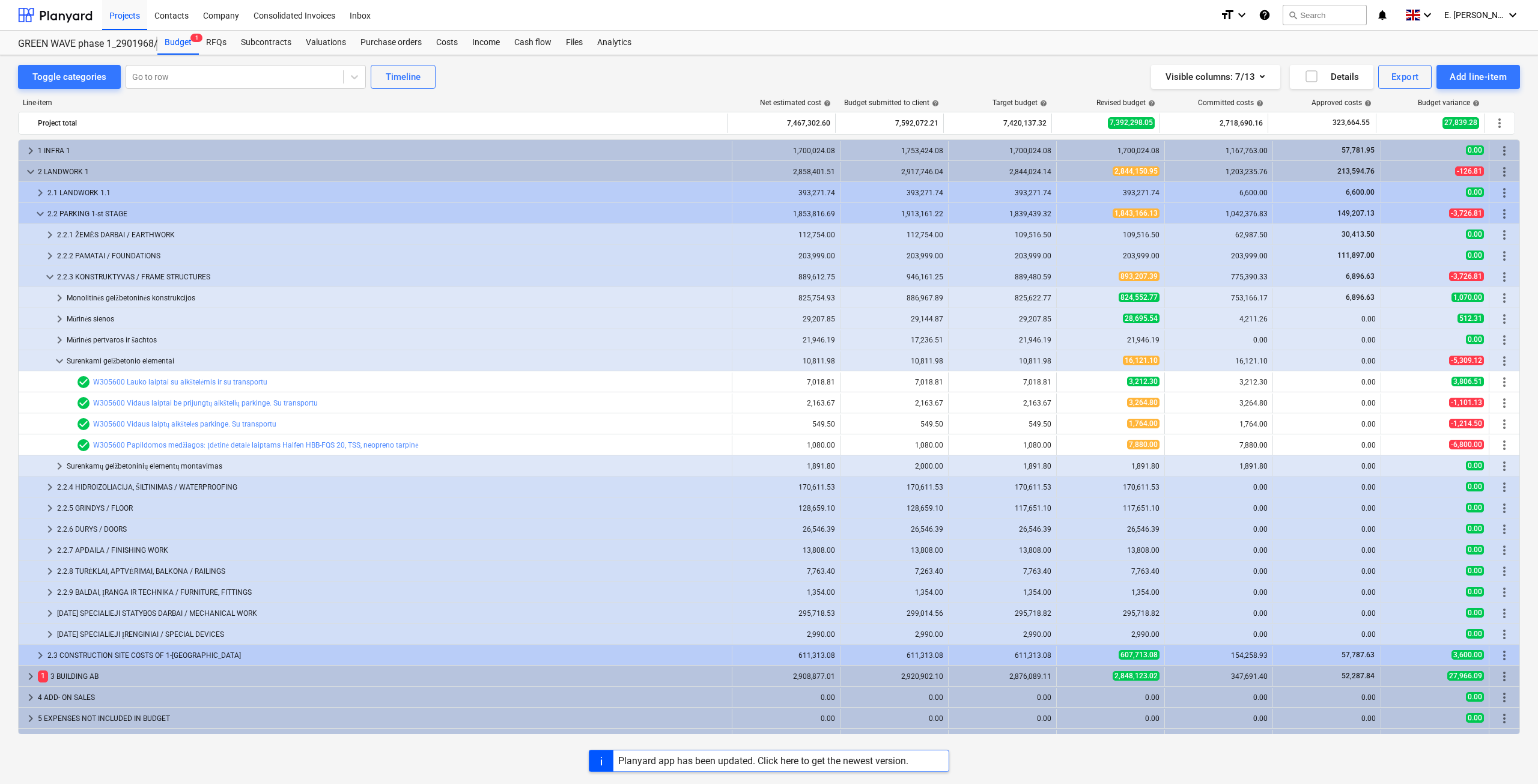
click at [254, 362] on div "Surenkami gelžbetonio elementai" at bounding box center [397, 361] width 660 height 19
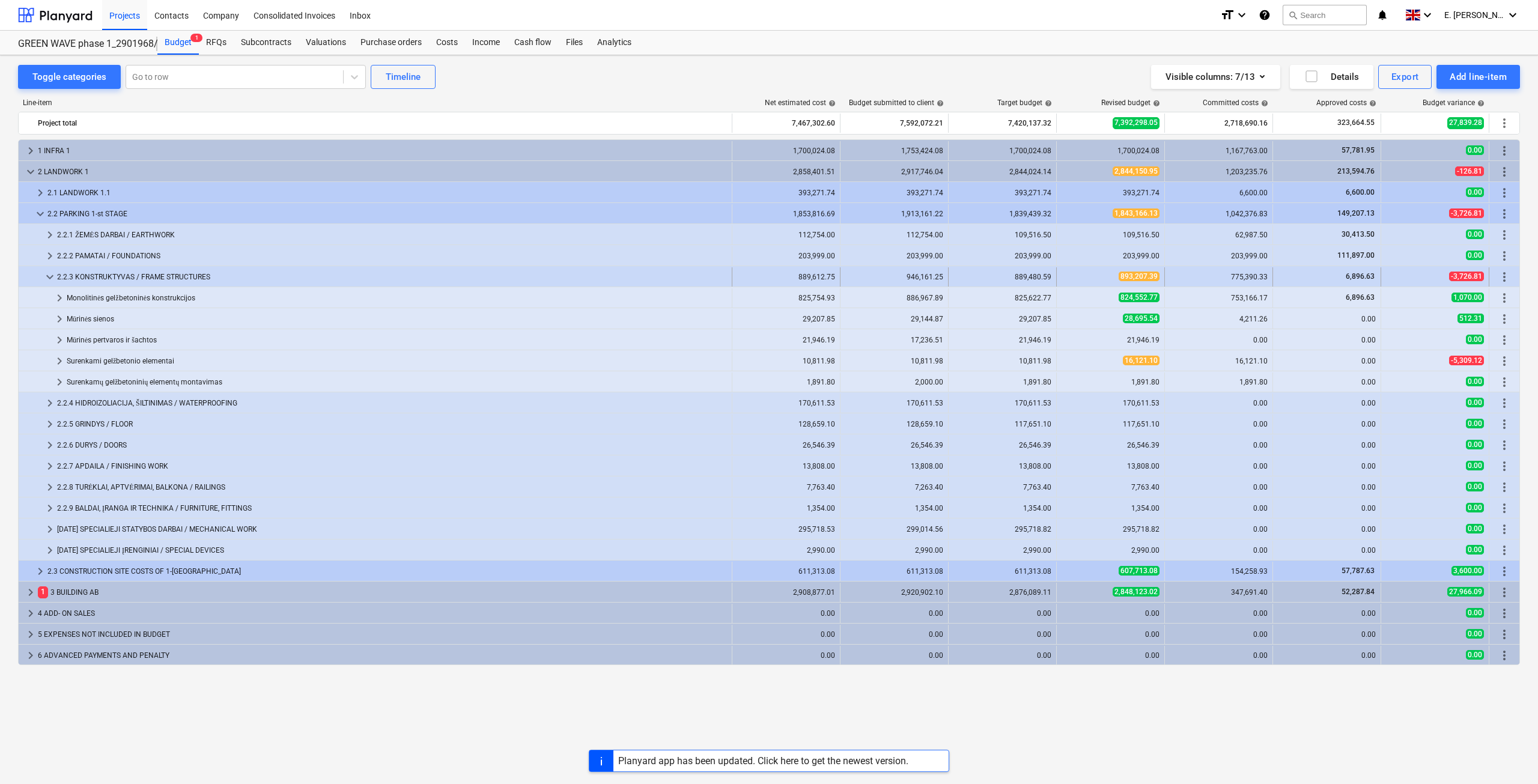
click at [257, 279] on div "2.2.3 KONSTRUKTYVAS / FRAME STRUCTURES" at bounding box center [392, 277] width 670 height 19
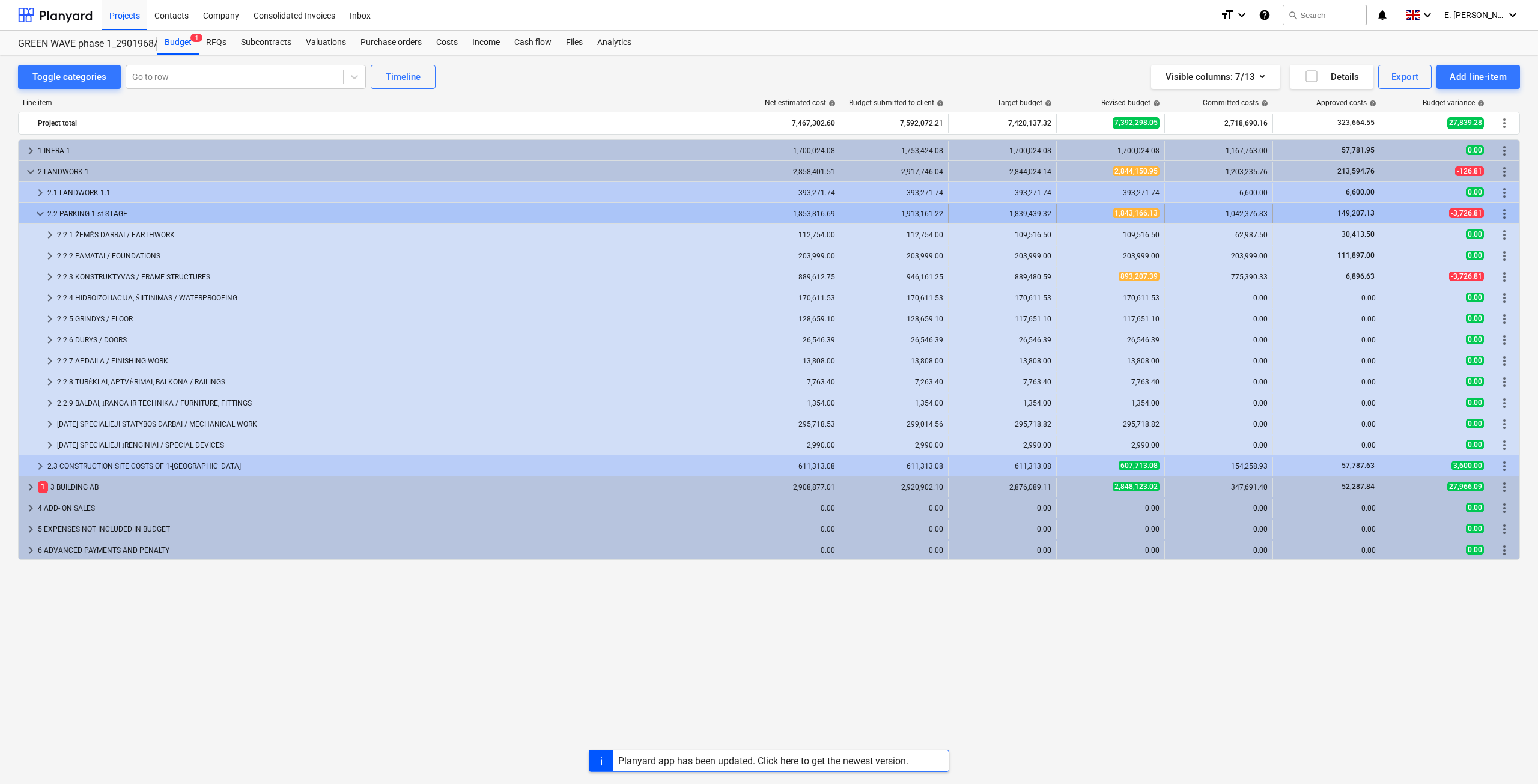
click at [245, 214] on div "2.2 PARKING 1-st STAGE" at bounding box center [387, 214] width 679 height 19
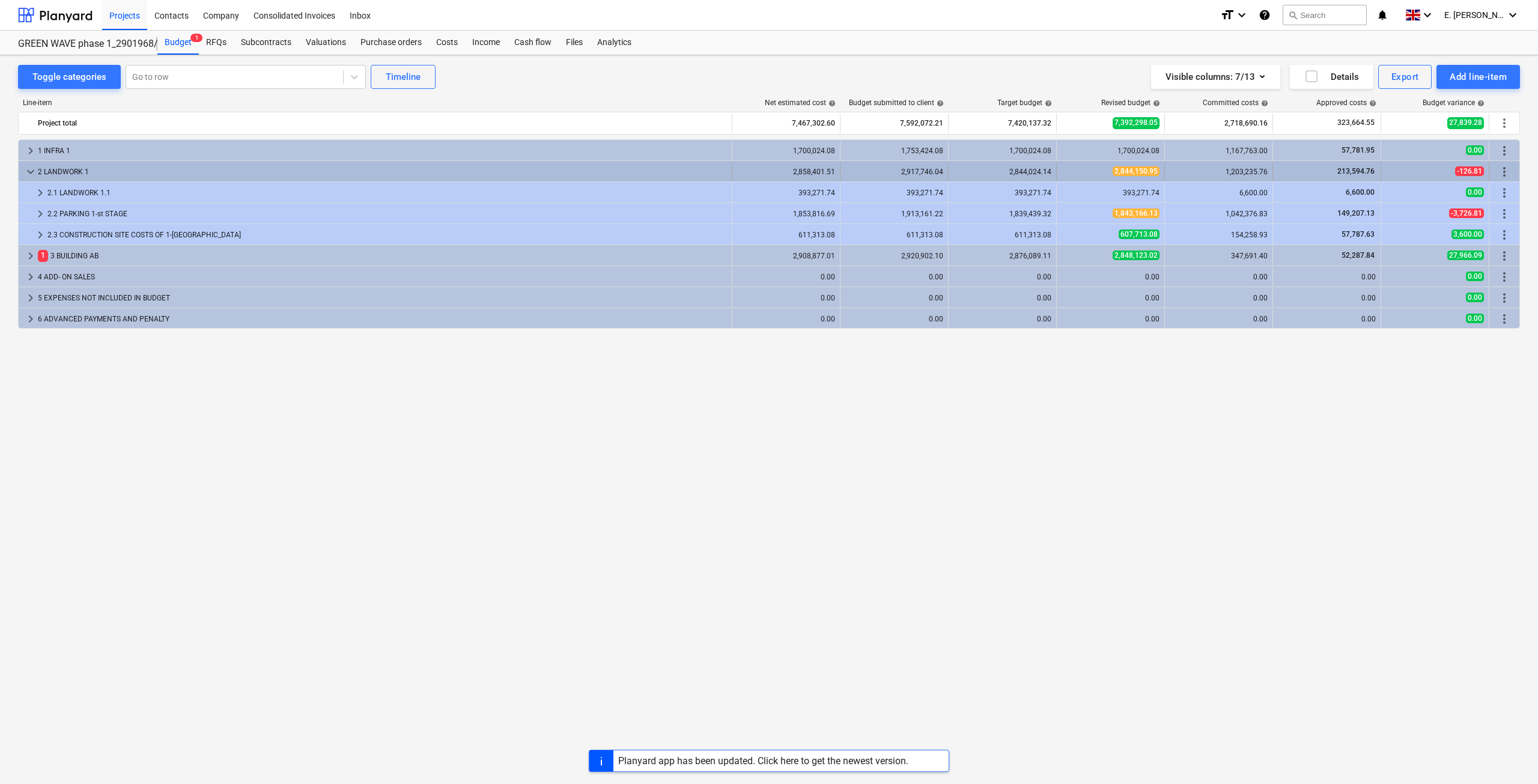
click at [170, 164] on div "2 LANDWORK 1" at bounding box center [383, 172] width 689 height 19
